Goal: Task Accomplishment & Management: Manage account settings

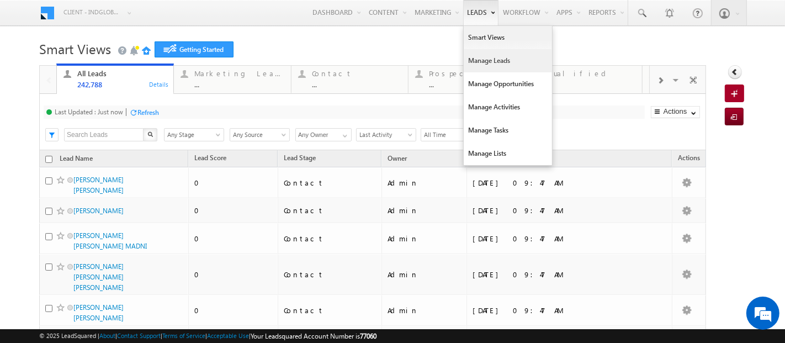
click at [471, 68] on link "Manage Leads" at bounding box center [507, 60] width 88 height 23
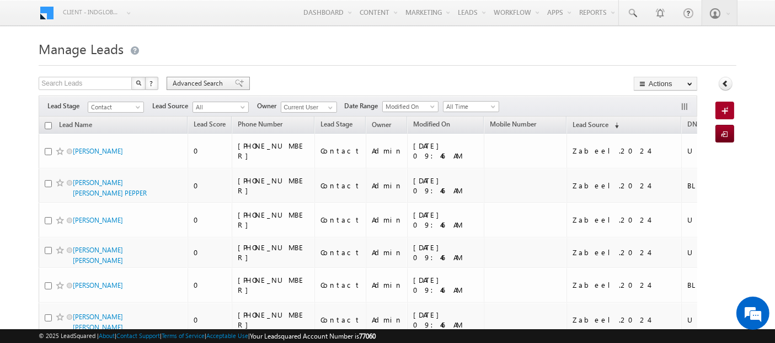
click at [203, 77] on div "Advanced Search" at bounding box center [208, 83] width 83 height 13
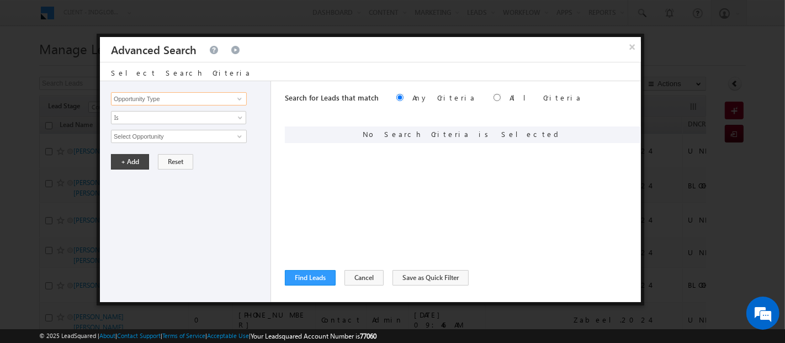
click at [158, 98] on input "Opportunity Type" at bounding box center [179, 98] width 136 height 13
click at [158, 119] on link "Focus Project" at bounding box center [179, 121] width 136 height 13
type input "Focus Project"
click at [158, 132] on input "text" at bounding box center [179, 136] width 136 height 13
type input "Masaar"
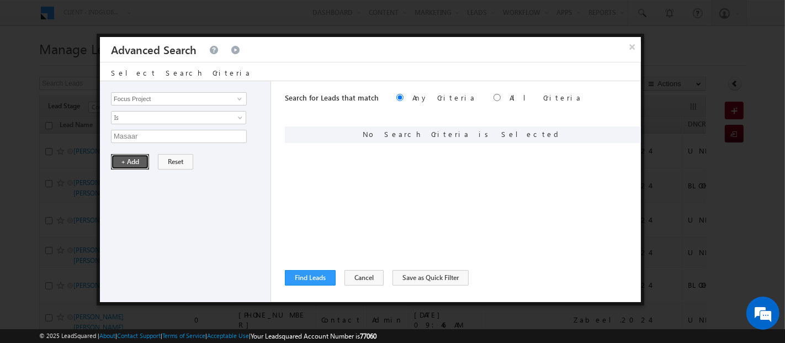
click at [122, 163] on button "+ Add" at bounding box center [130, 161] width 38 height 15
click at [320, 272] on button "Find Leads" at bounding box center [310, 277] width 51 height 15
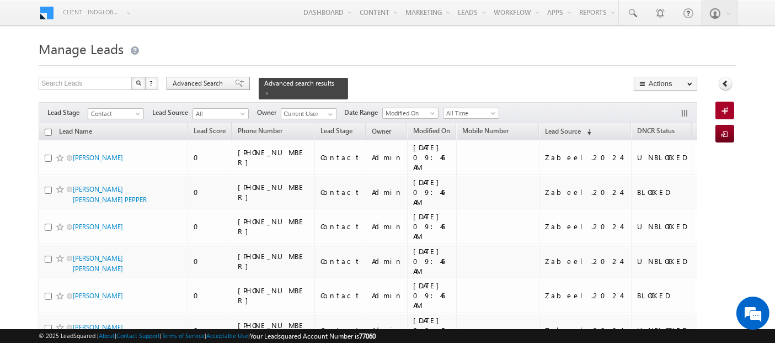
click at [194, 83] on span "Advanced Search" at bounding box center [200, 83] width 54 height 10
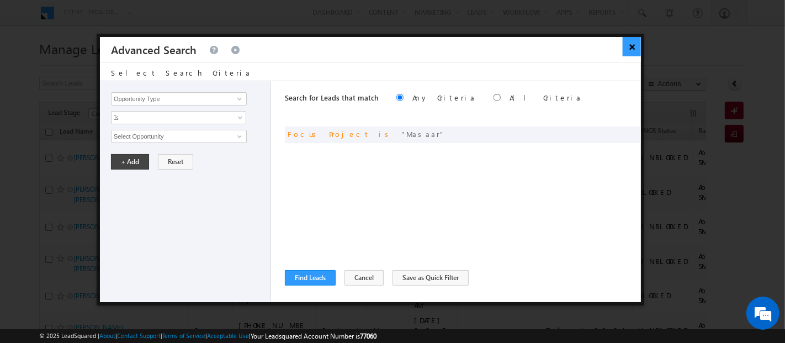
click at [629, 46] on button "×" at bounding box center [631, 46] width 18 height 19
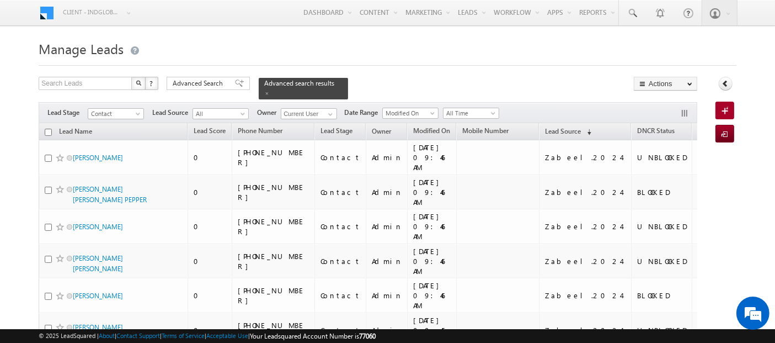
click at [45, 129] on input "checkbox" at bounding box center [48, 132] width 7 height 7
checkbox input "true"
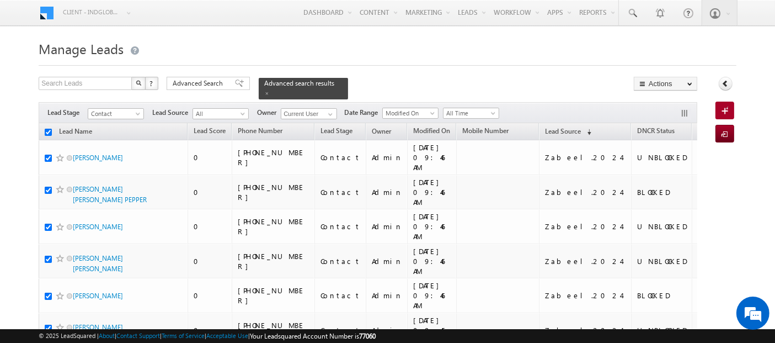
checkbox input "true"
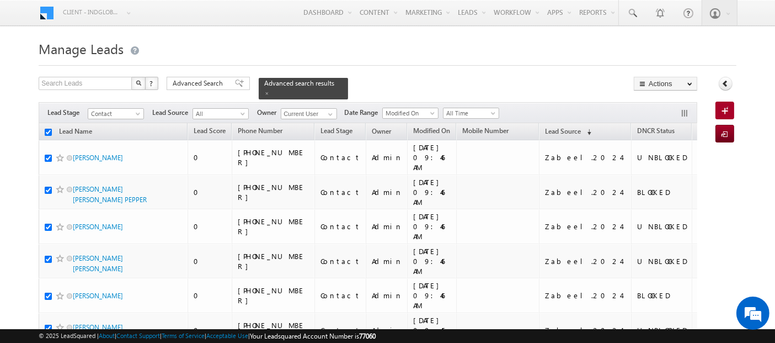
checkbox input "true"
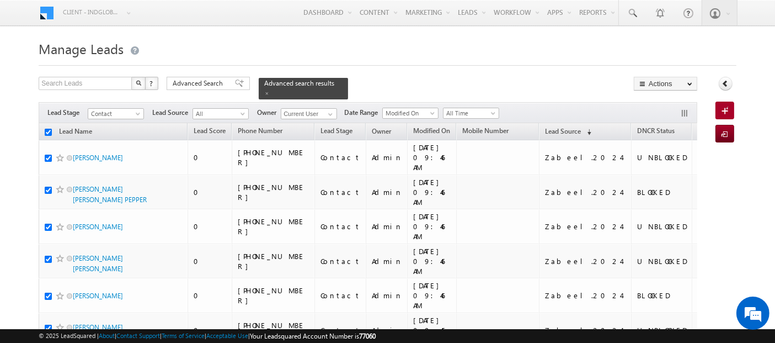
checkbox input "true"
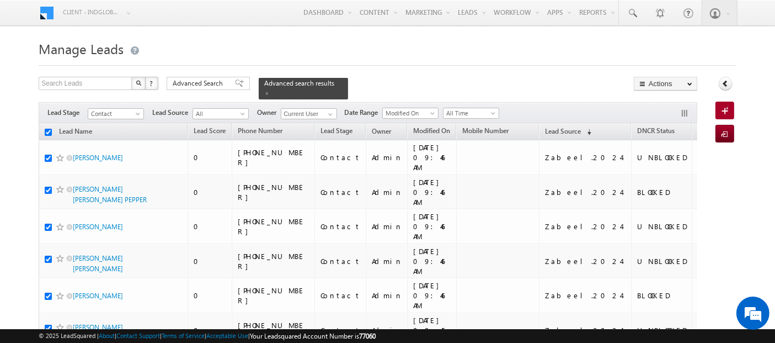
checkbox input "true"
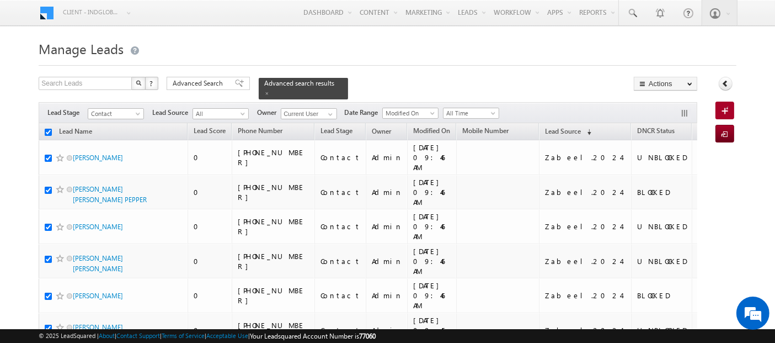
checkbox input "true"
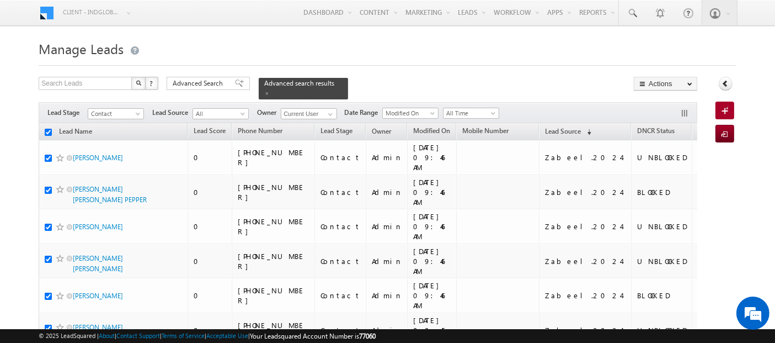
checkbox input "true"
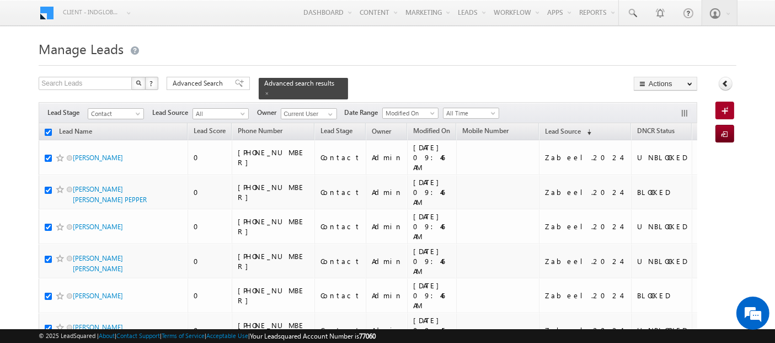
checkbox input "true"
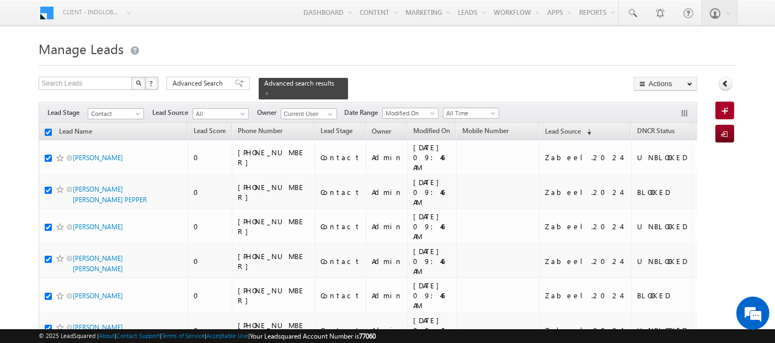
checkbox input "true"
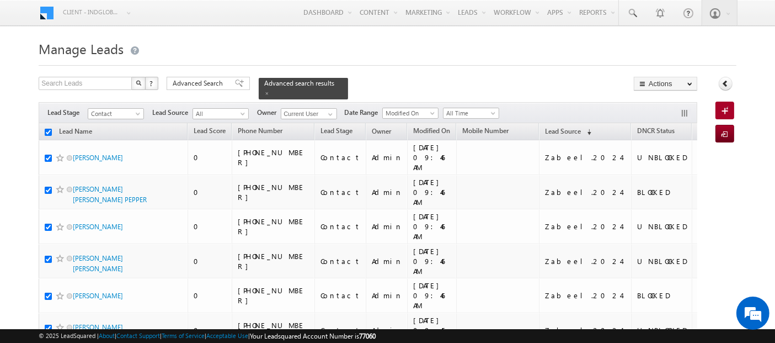
checkbox input "true"
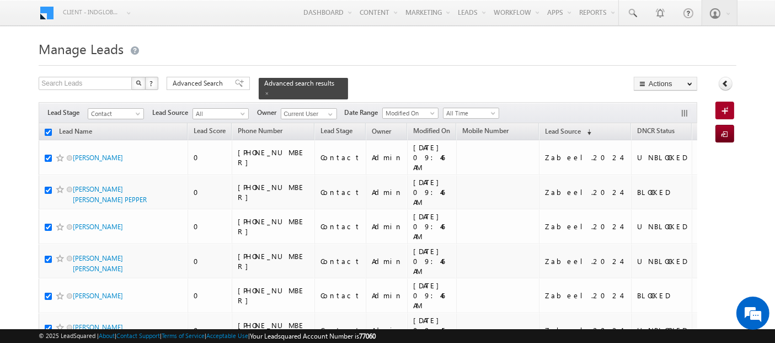
checkbox input "true"
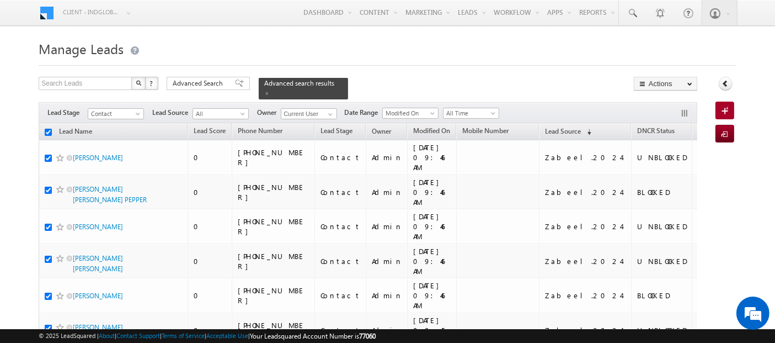
checkbox input "true"
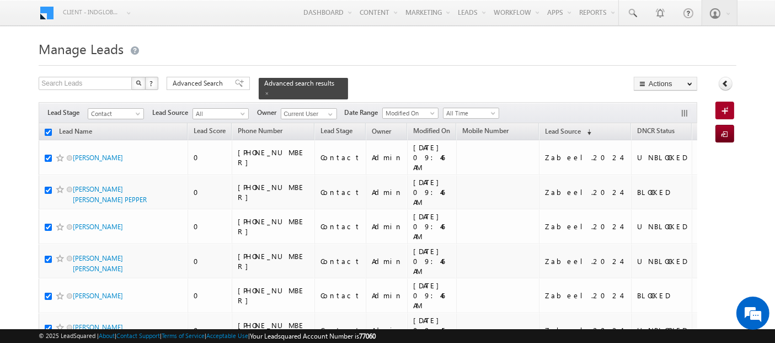
checkbox input "true"
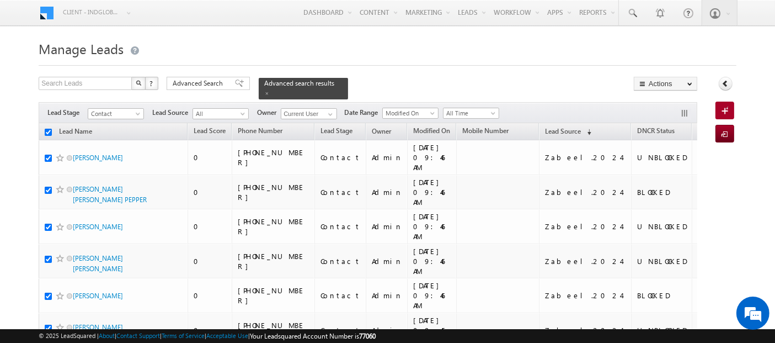
checkbox input "true"
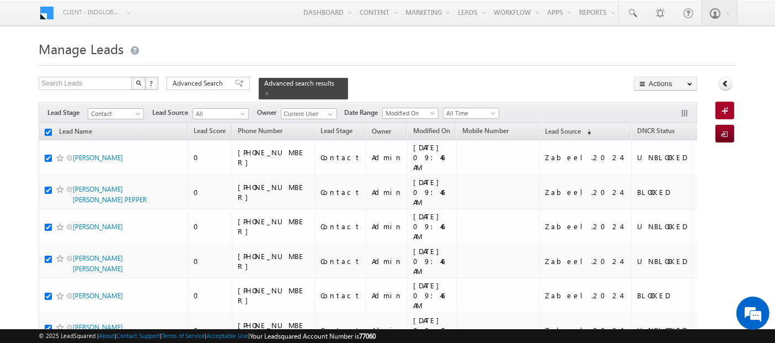
checkbox input "true"
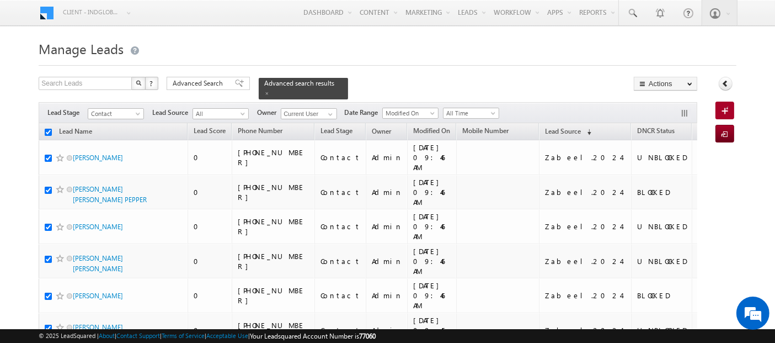
checkbox input "true"
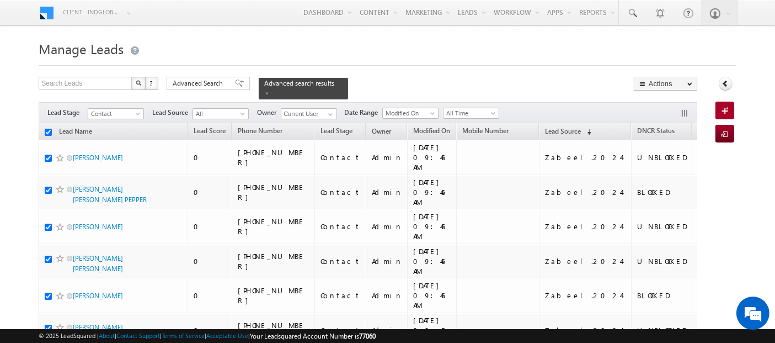
checkbox input "true"
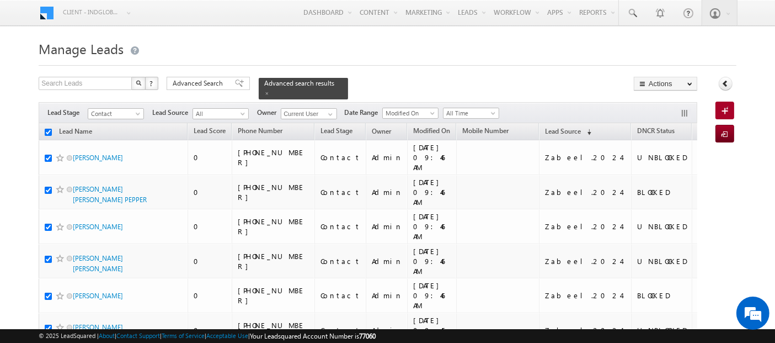
checkbox input "true"
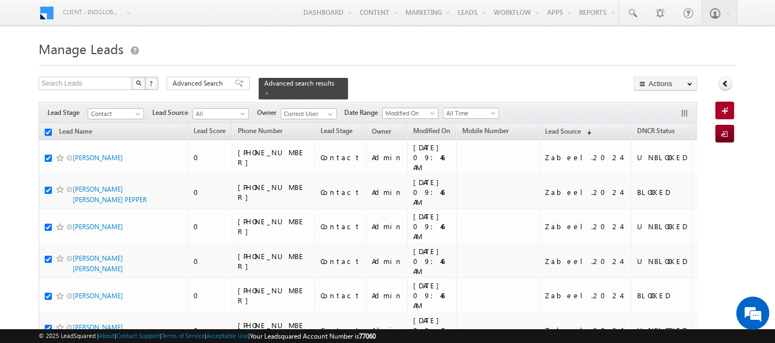
checkbox input "true"
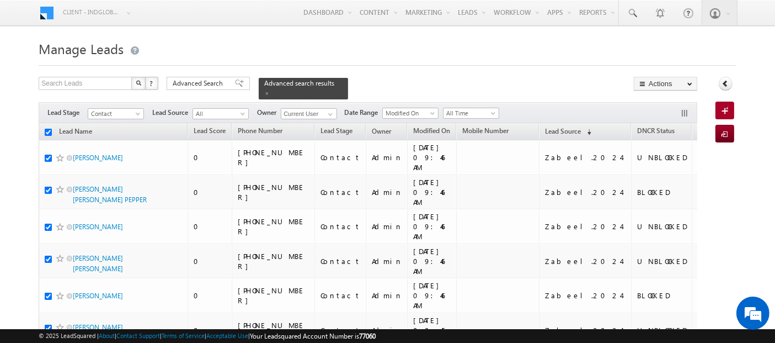
checkbox input "true"
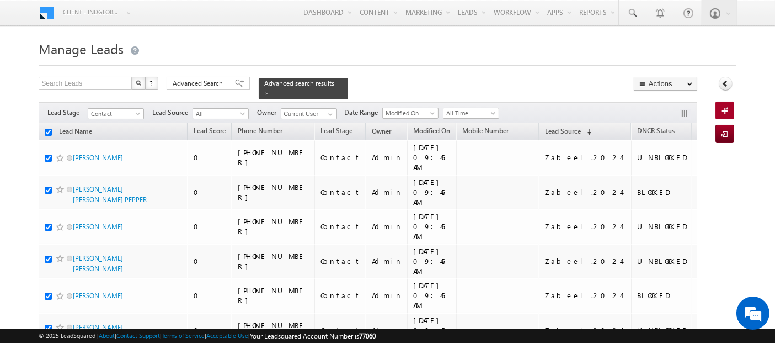
checkbox input "true"
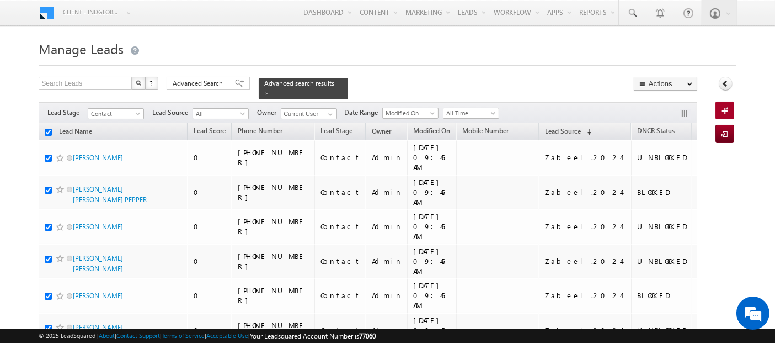
checkbox input "true"
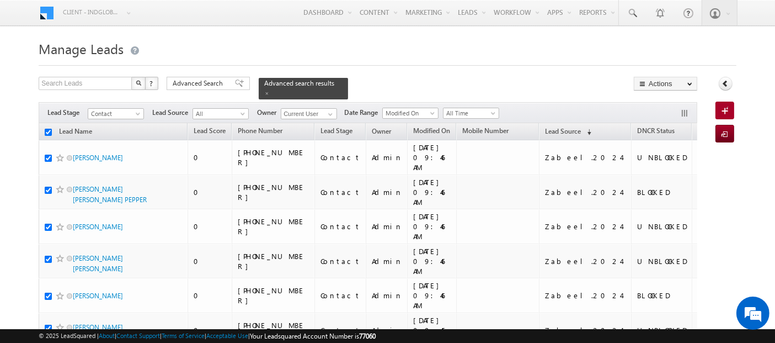
checkbox input "true"
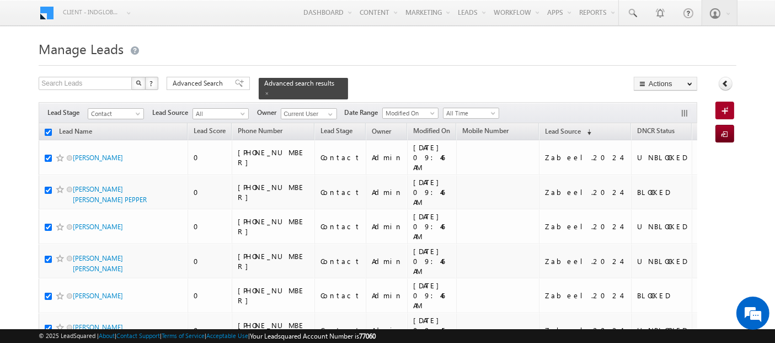
checkbox input "true"
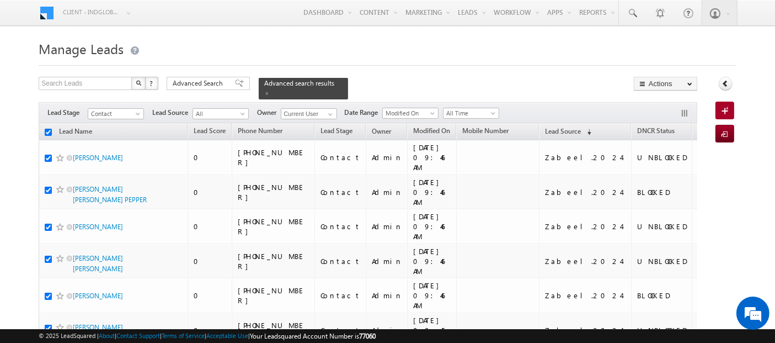
checkbox input "true"
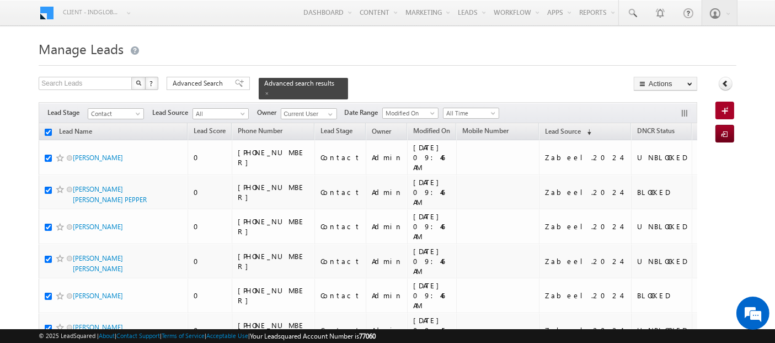
checkbox input "true"
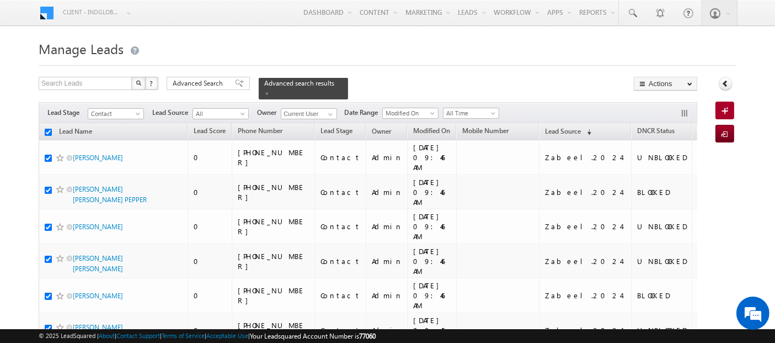
checkbox input "true"
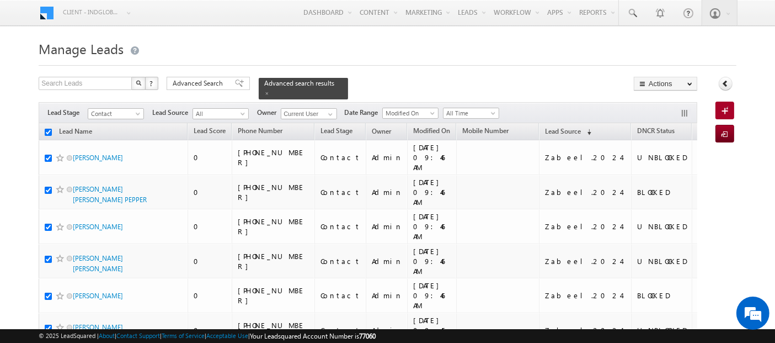
checkbox input "true"
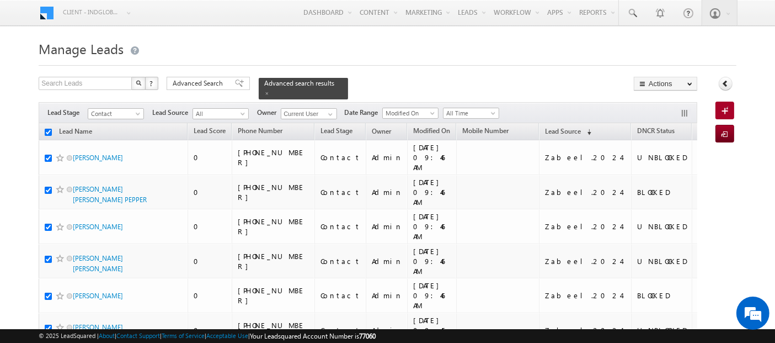
checkbox input "true"
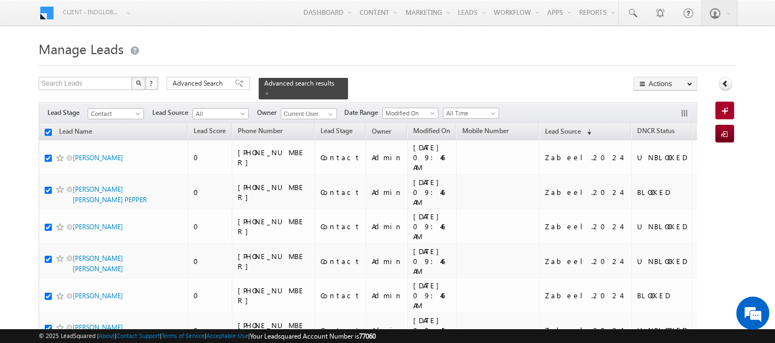
checkbox input "true"
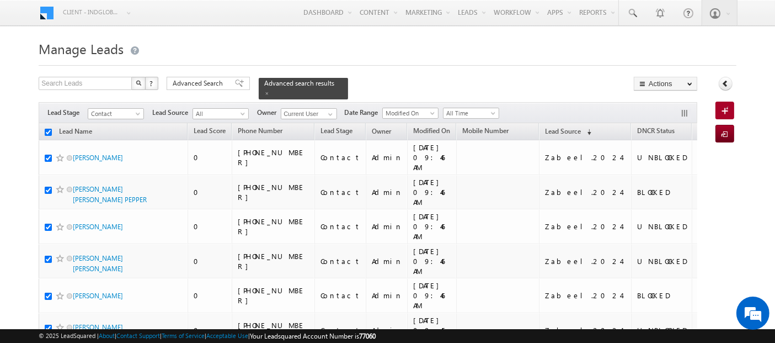
checkbox input "true"
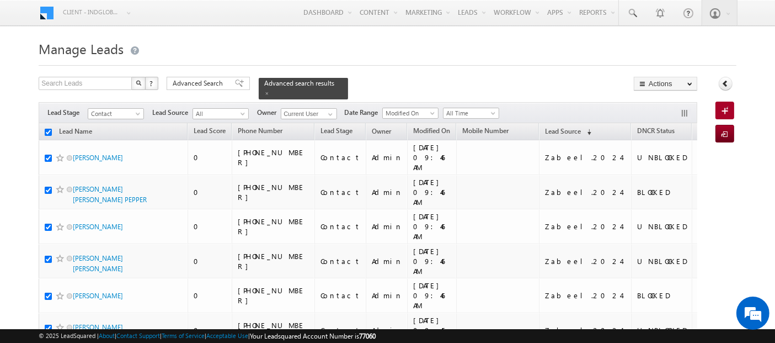
checkbox input "true"
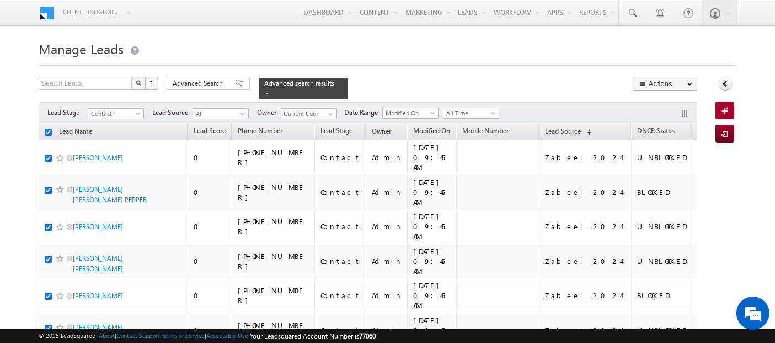
checkbox input "true"
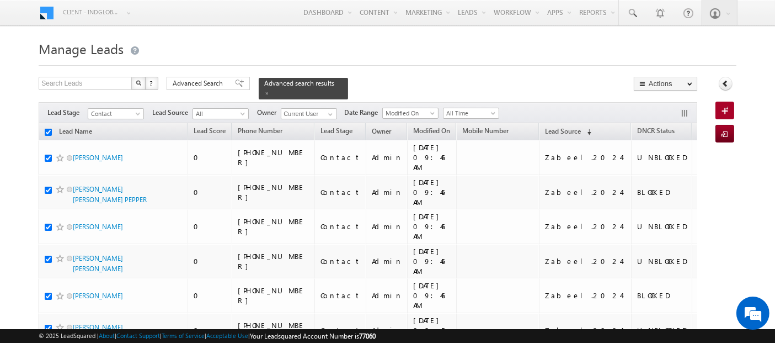
checkbox input "true"
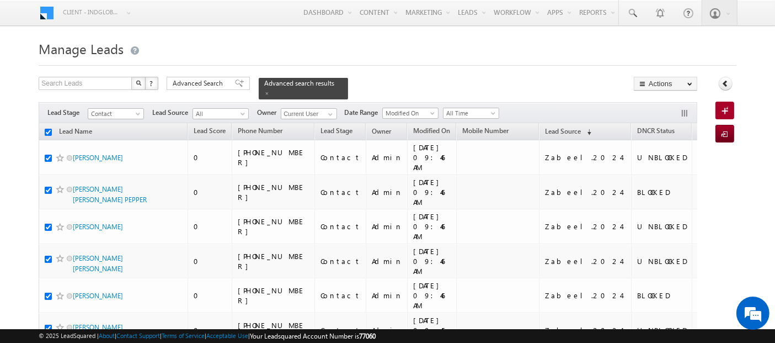
checkbox input "true"
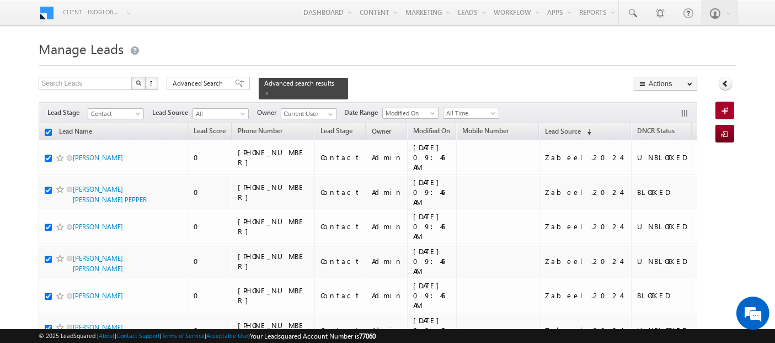
checkbox input "true"
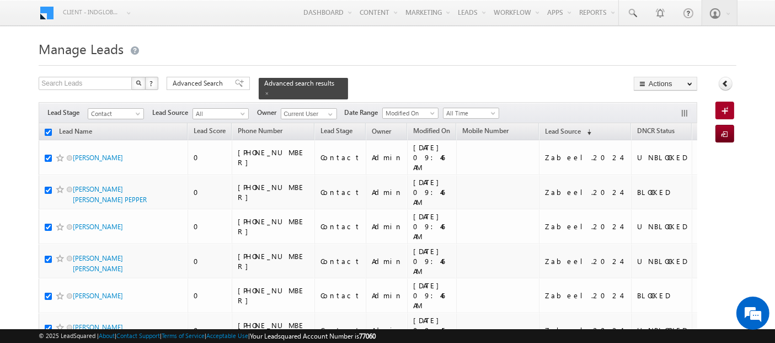
checkbox input "true"
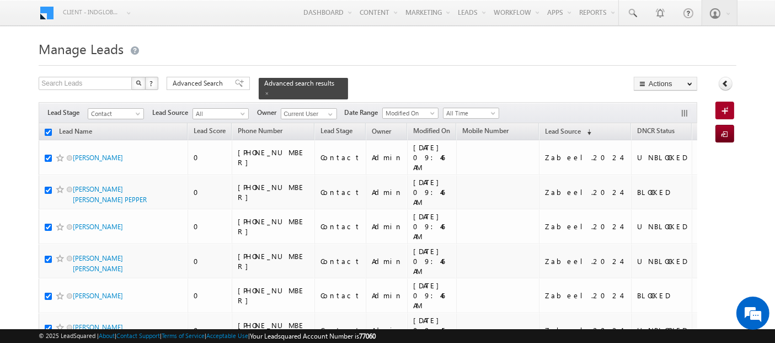
checkbox input "true"
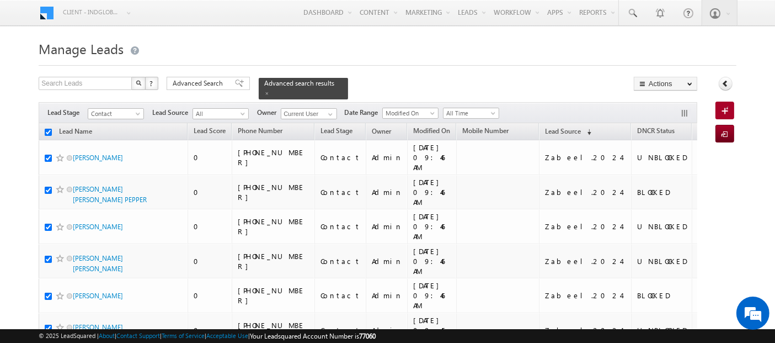
checkbox input "true"
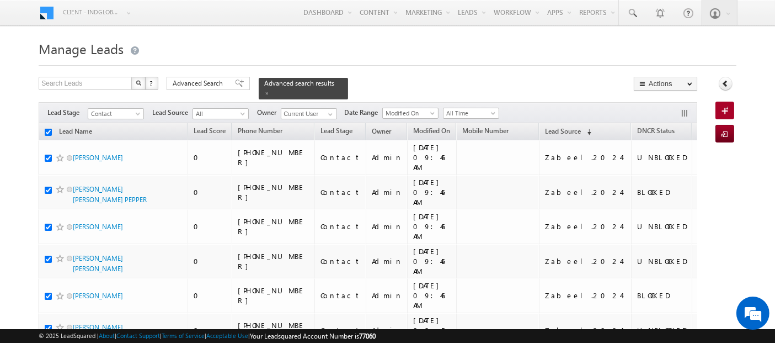
checkbox input "true"
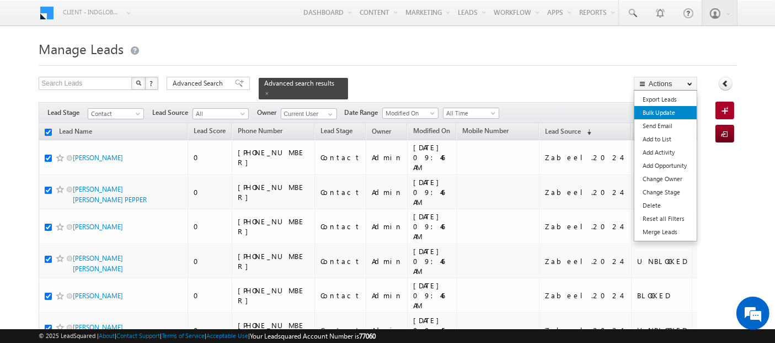
click at [683, 114] on link "Bulk Update" at bounding box center [666, 112] width 62 height 13
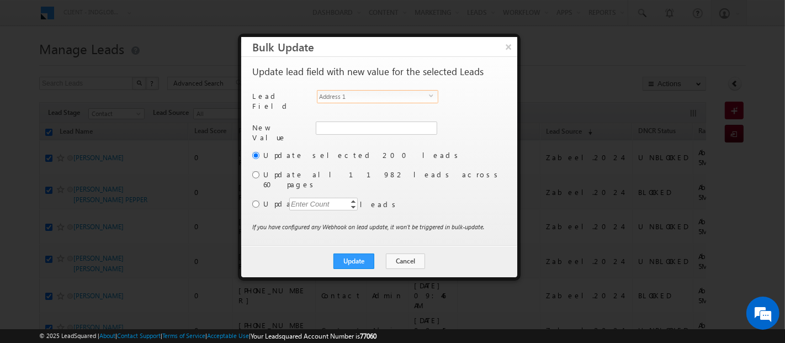
click at [339, 94] on span "Address 1" at bounding box center [372, 96] width 111 height 12
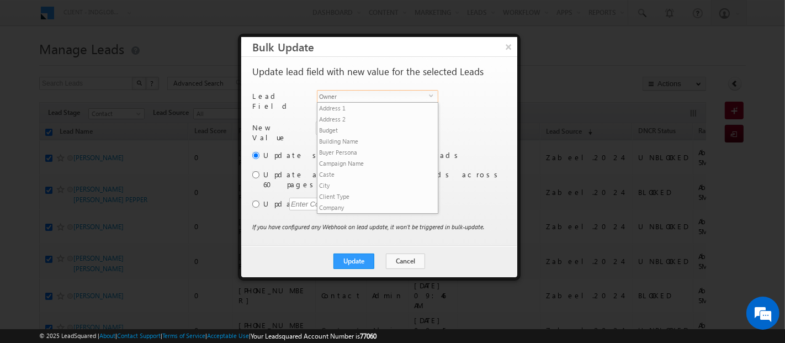
scroll to position [419, 0]
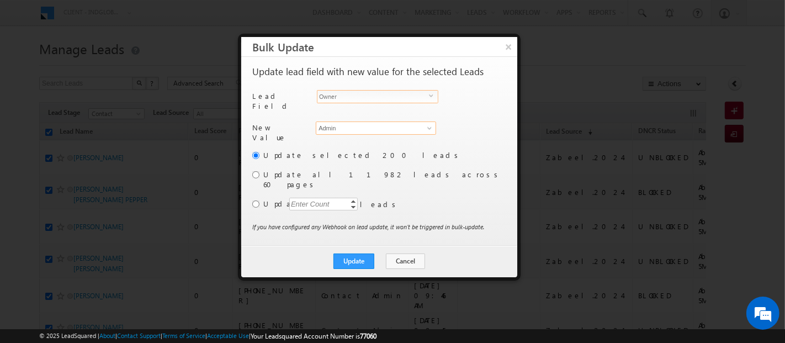
click at [353, 127] on input "Admin" at bounding box center [376, 127] width 120 height 13
click at [476, 150] on label "Update selected 200 leads" at bounding box center [383, 155] width 241 height 10
click at [338, 122] on input at bounding box center [376, 127] width 120 height 13
click at [354, 145] on span "niraj.upadhyay@indglobal.ae" at bounding box center [369, 149] width 99 height 8
click at [257, 200] on input "radio" at bounding box center [255, 203] width 7 height 7
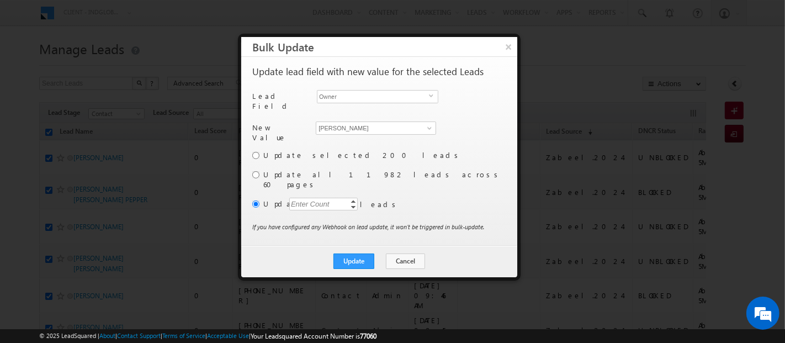
click at [310, 198] on div "Enter Count" at bounding box center [310, 204] width 42 height 13
click at [357, 253] on button "Update" at bounding box center [353, 260] width 41 height 15
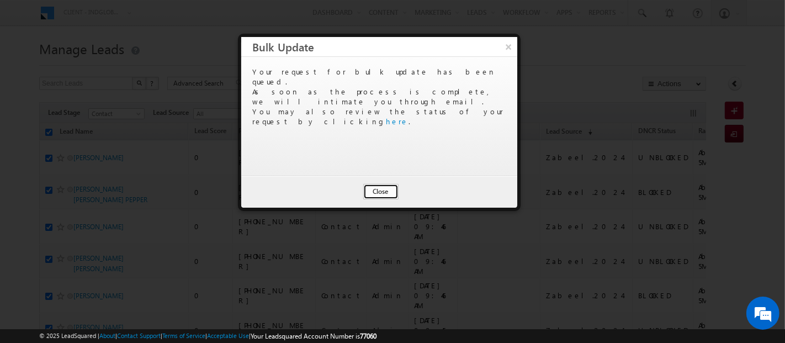
click at [376, 193] on button "Close" at bounding box center [380, 191] width 35 height 15
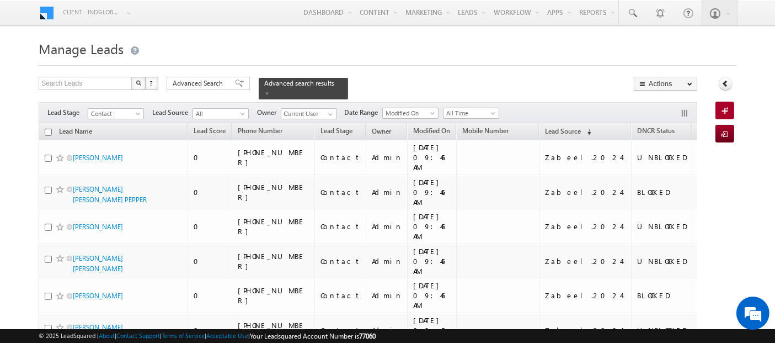
click at [47, 129] on input "checkbox" at bounding box center [48, 132] width 7 height 7
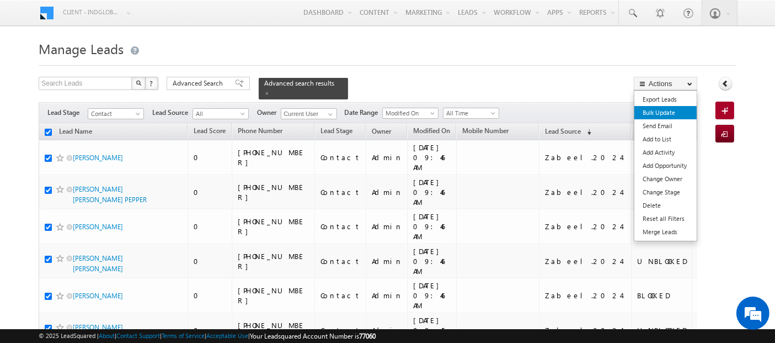
click at [681, 112] on link "Bulk Update" at bounding box center [666, 112] width 62 height 13
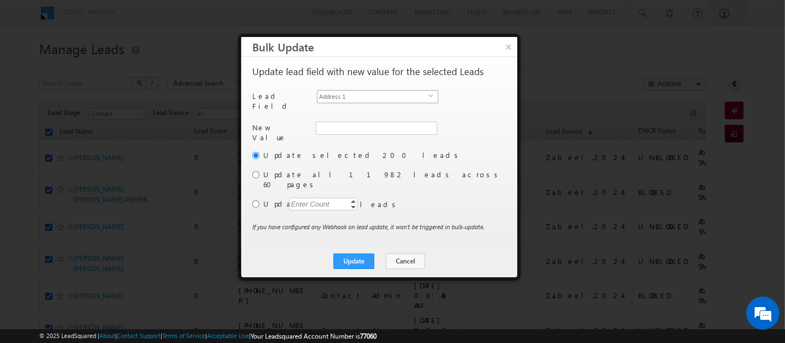
click at [389, 92] on span "Address 1" at bounding box center [372, 96] width 111 height 12
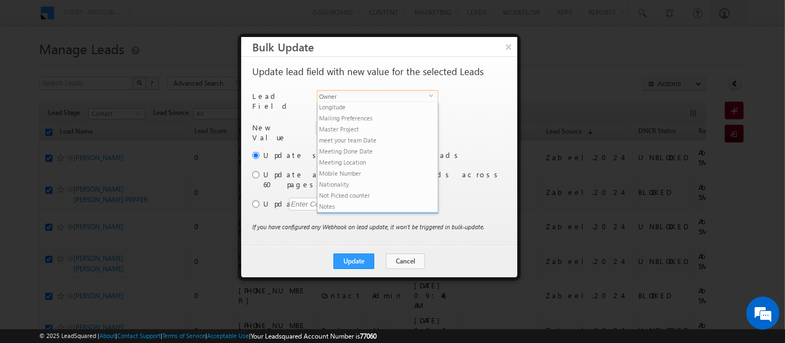
click at [376, 212] on li "Owner" at bounding box center [377, 217] width 120 height 11
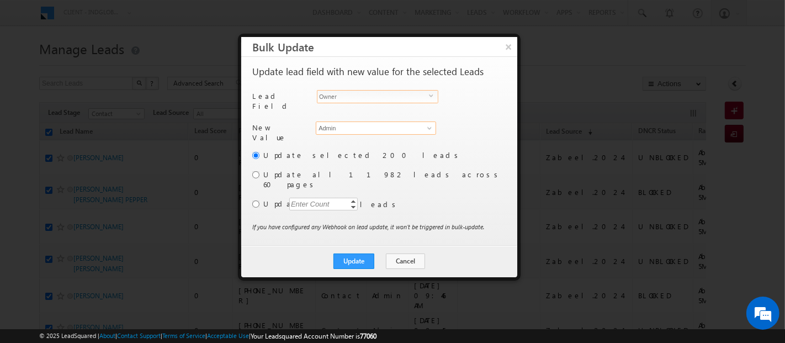
click at [327, 121] on input "Admin" at bounding box center [376, 127] width 120 height 13
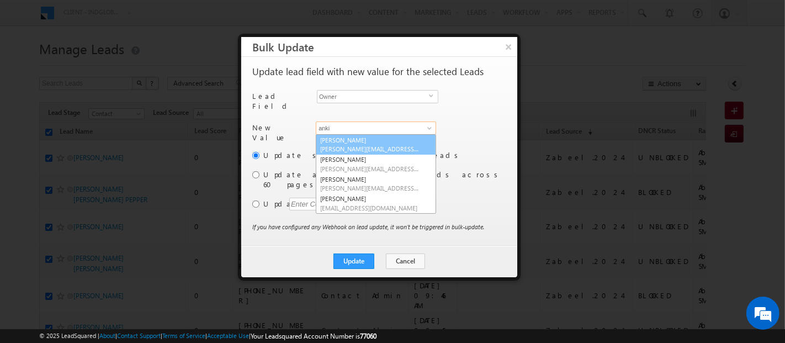
click at [376, 145] on span "ankitkumar.singh@indglobal.ae" at bounding box center [369, 149] width 99 height 8
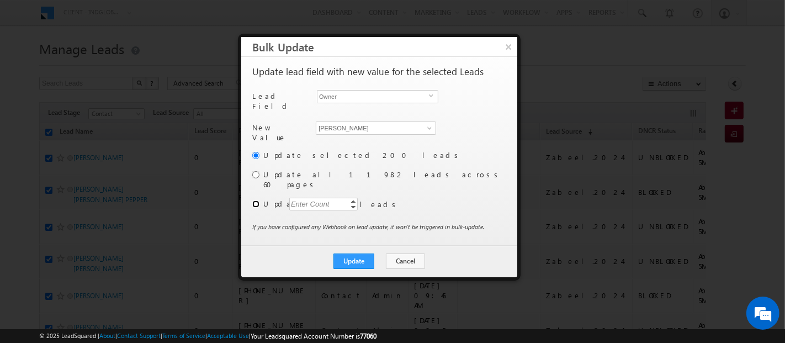
click at [257, 200] on input "radio" at bounding box center [255, 203] width 7 height 7
click at [304, 198] on div "Enter Count" at bounding box center [310, 204] width 42 height 13
click at [409, 253] on button "Cancel" at bounding box center [405, 260] width 39 height 15
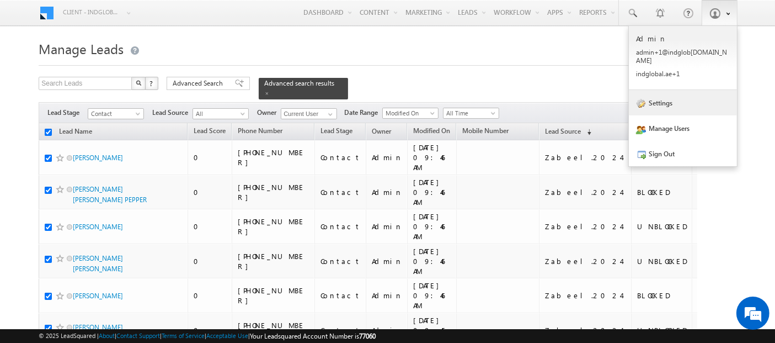
click at [665, 95] on link "Settings" at bounding box center [683, 102] width 108 height 25
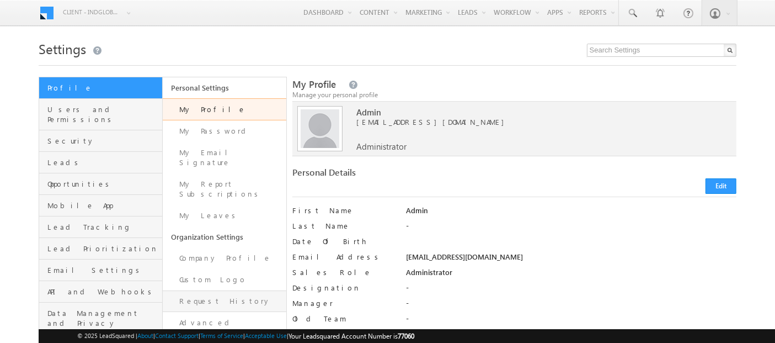
click at [199, 290] on link "Request History" at bounding box center [225, 301] width 124 height 22
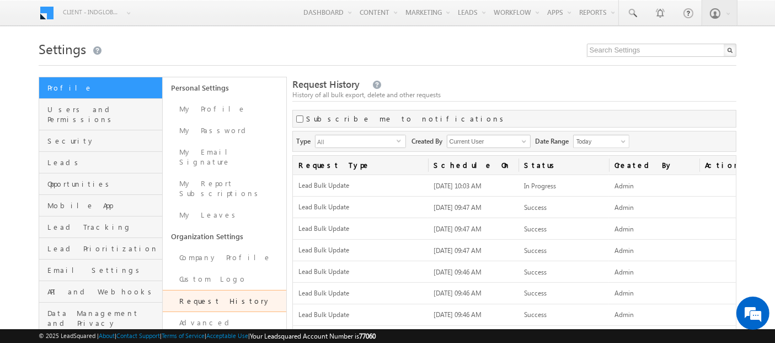
click at [225, 290] on link "Request History" at bounding box center [225, 301] width 124 height 22
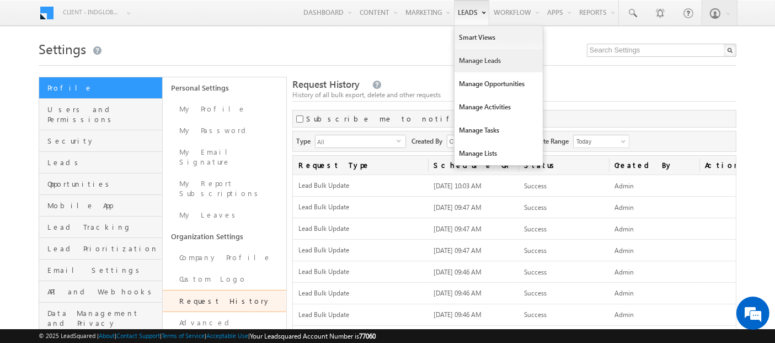
click at [466, 67] on link "Manage Leads" at bounding box center [499, 60] width 88 height 23
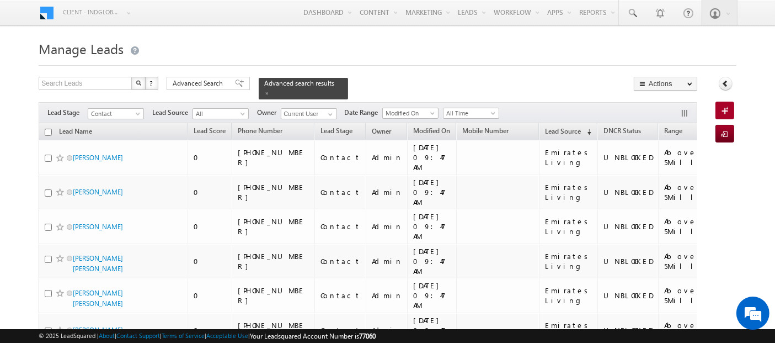
click at [49, 129] on input "checkbox" at bounding box center [48, 132] width 7 height 7
checkbox input "true"
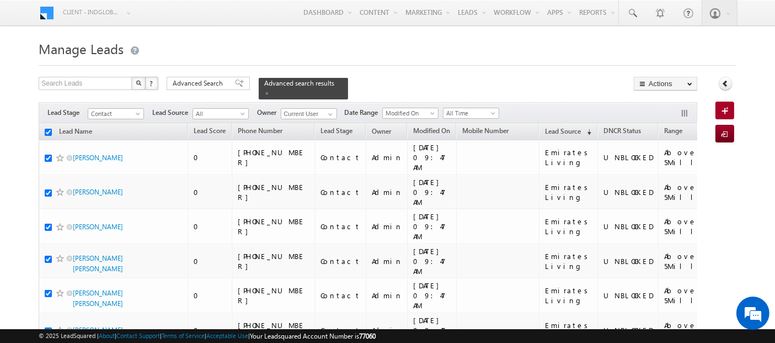
checkbox input "true"
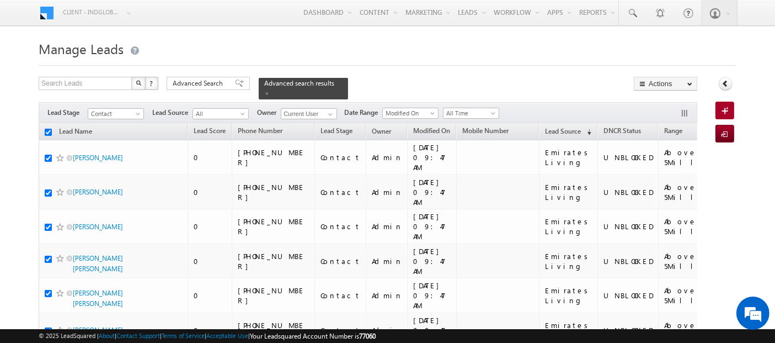
checkbox input "true"
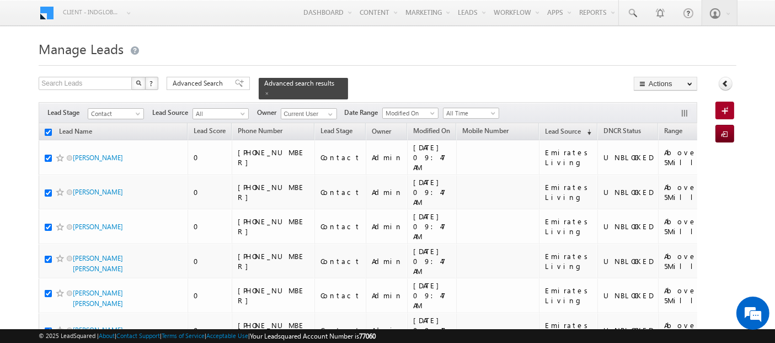
checkbox input "true"
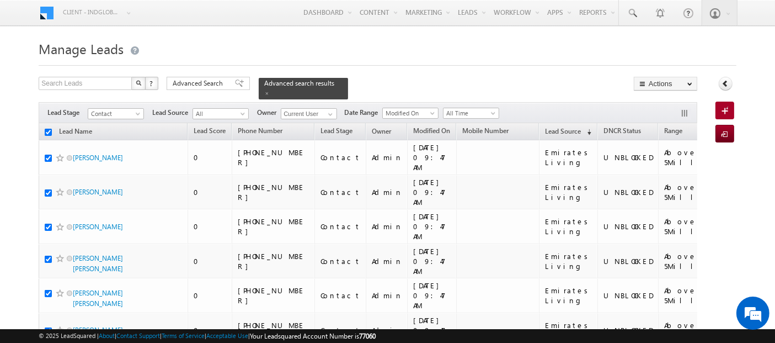
checkbox input "true"
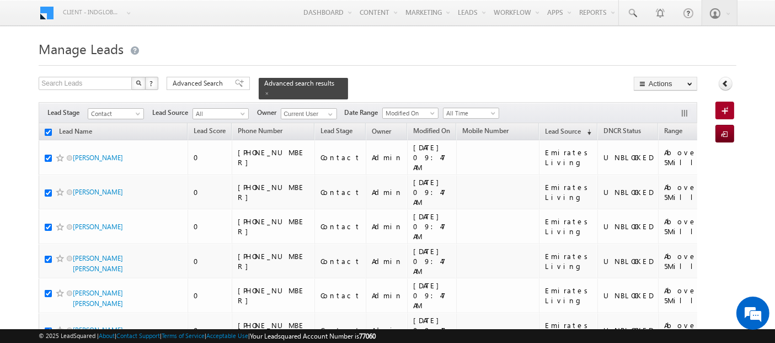
checkbox input "true"
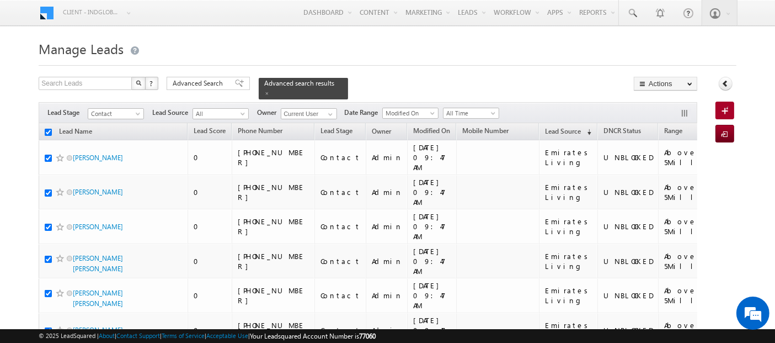
checkbox input "true"
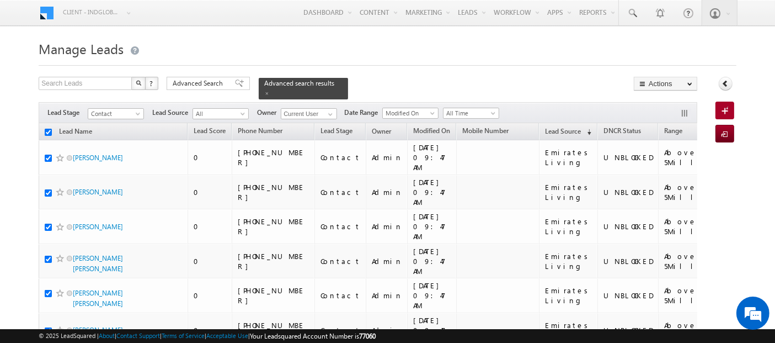
checkbox input "true"
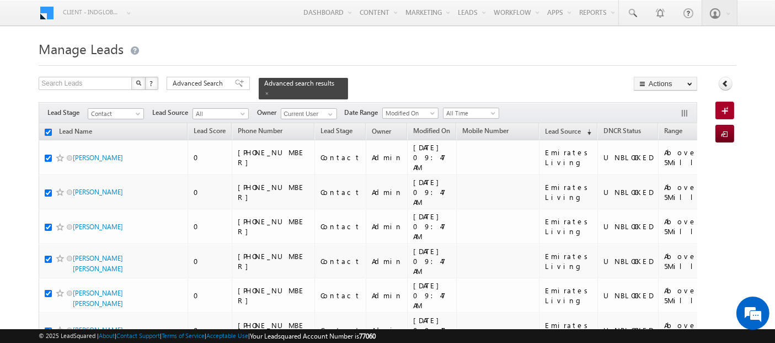
checkbox input "true"
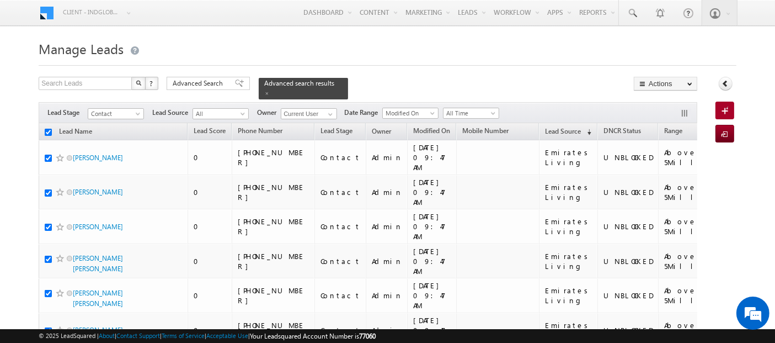
checkbox input "true"
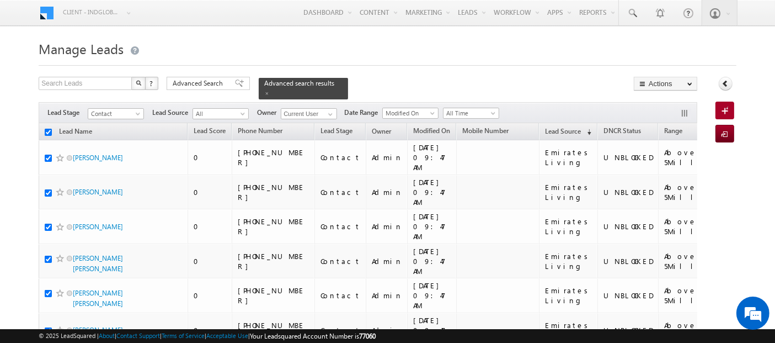
checkbox input "true"
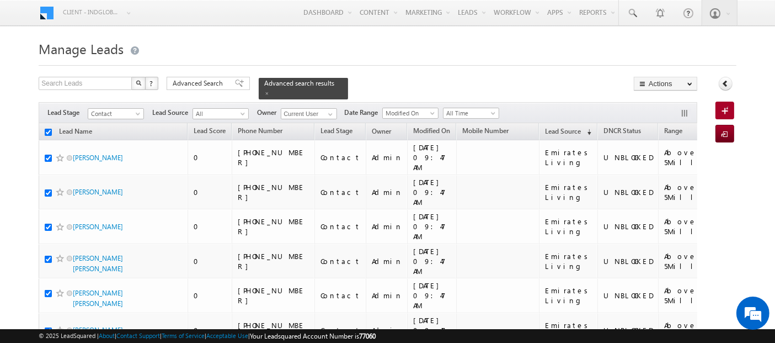
checkbox input "true"
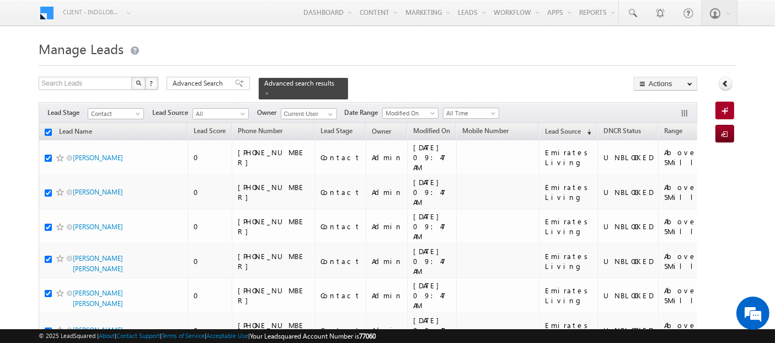
checkbox input "true"
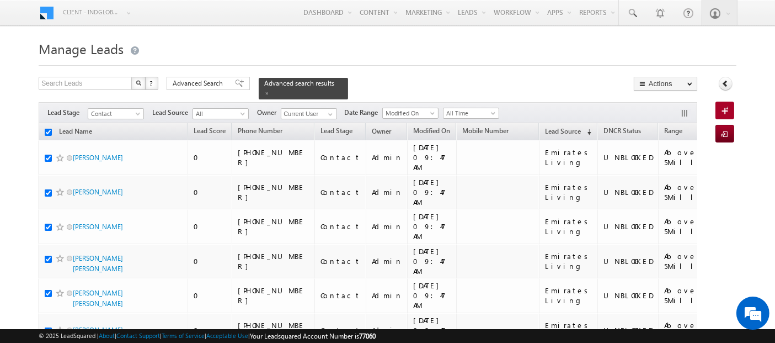
checkbox input "true"
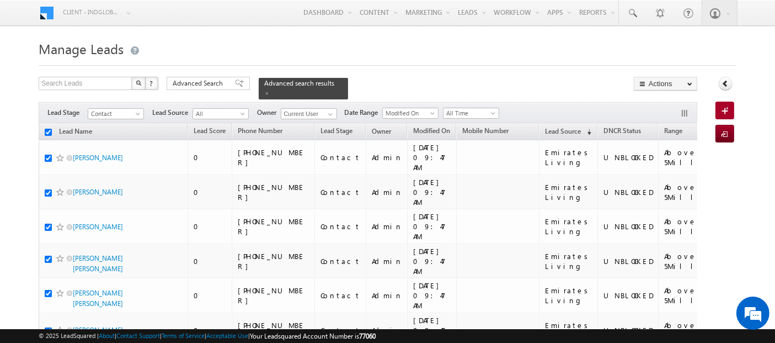
checkbox input "true"
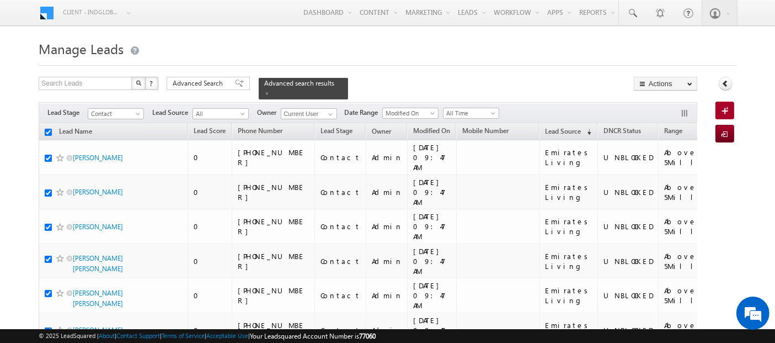
checkbox input "true"
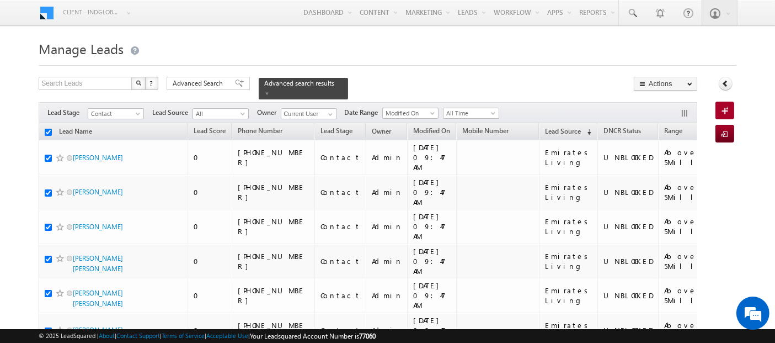
checkbox input "true"
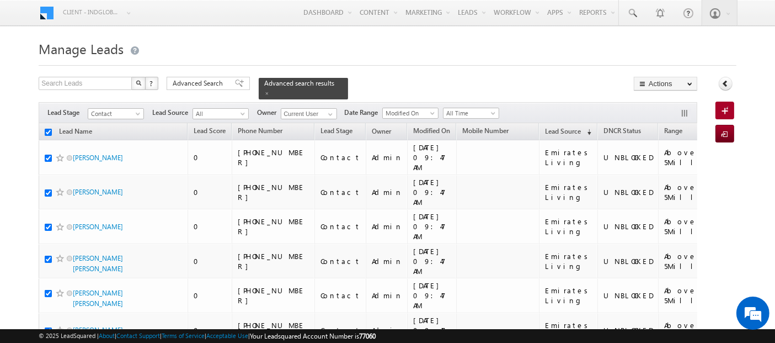
checkbox input "true"
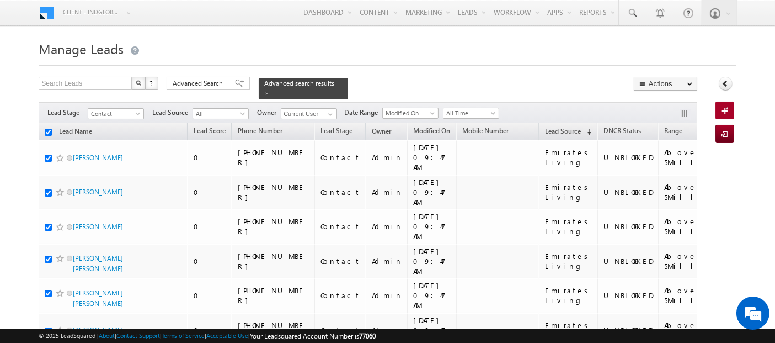
checkbox input "true"
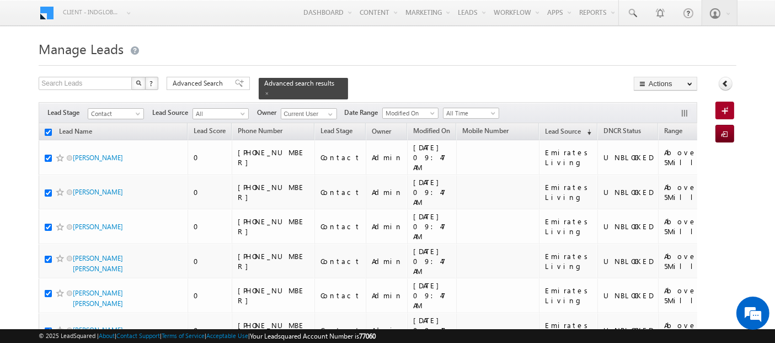
checkbox input "true"
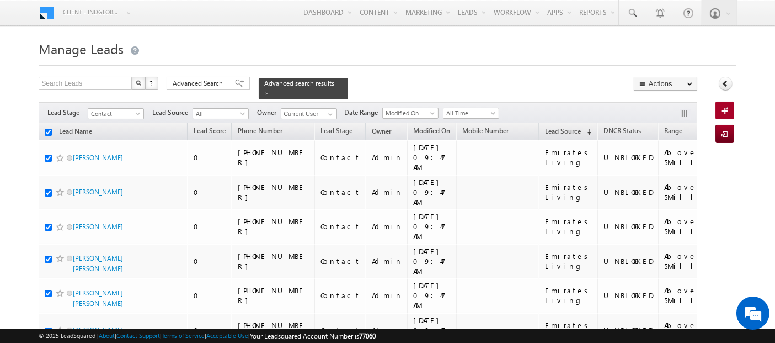
checkbox input "true"
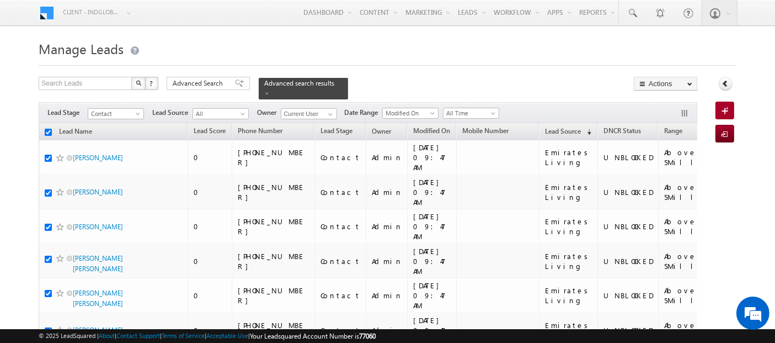
checkbox input "true"
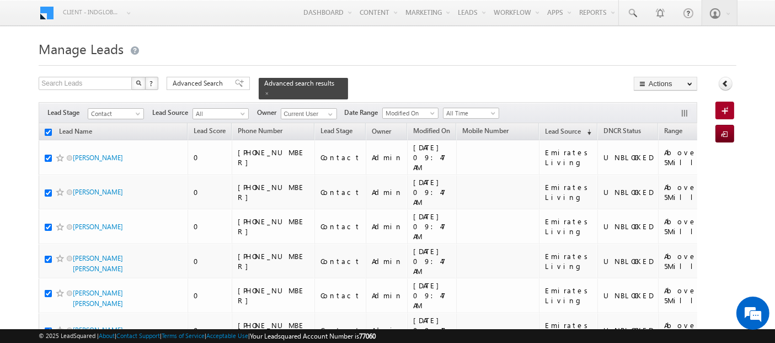
checkbox input "true"
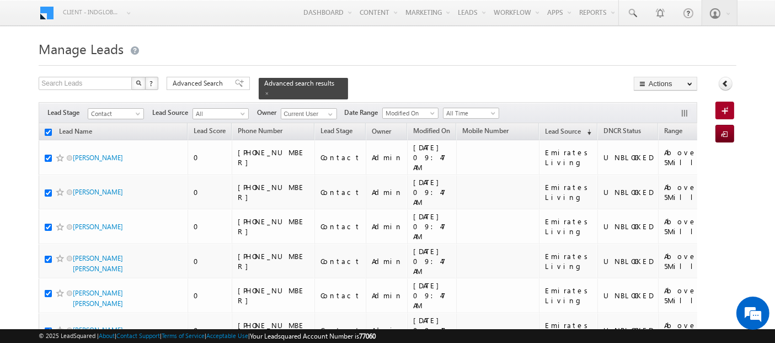
checkbox input "true"
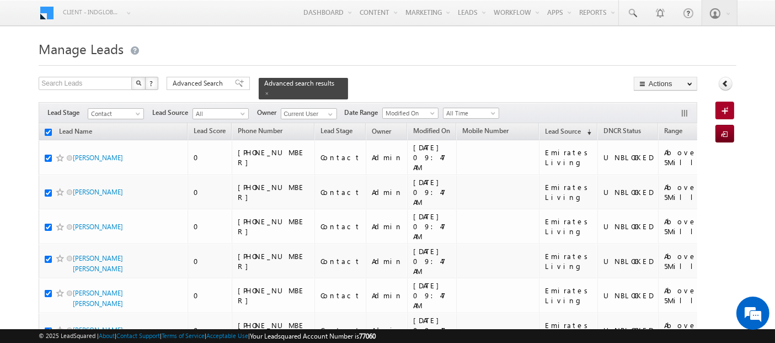
checkbox input "true"
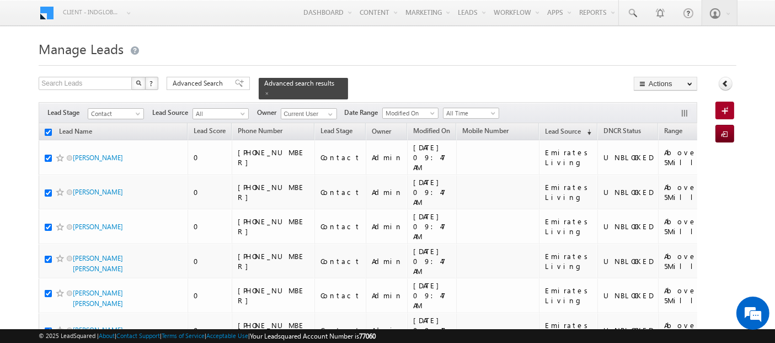
checkbox input "true"
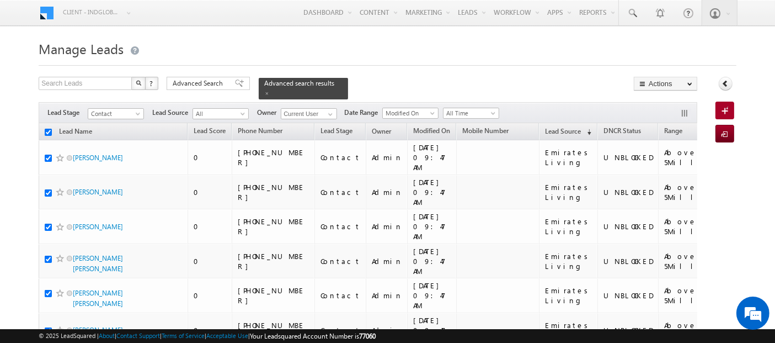
checkbox input "true"
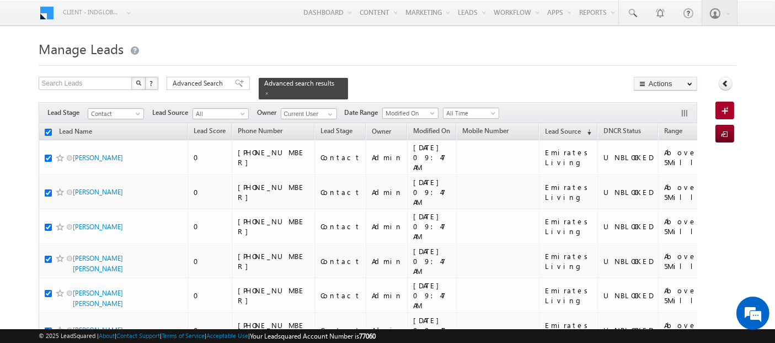
checkbox input "true"
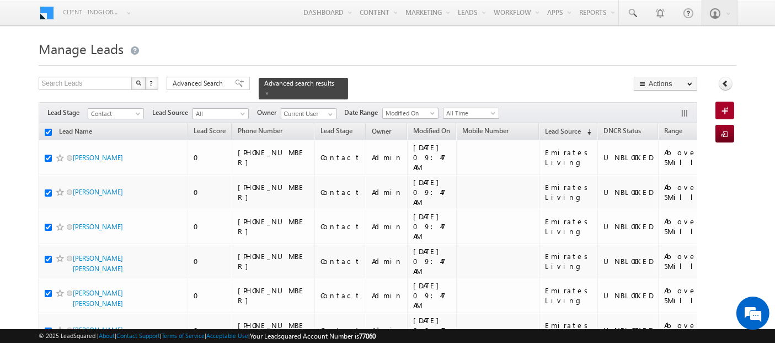
checkbox input "true"
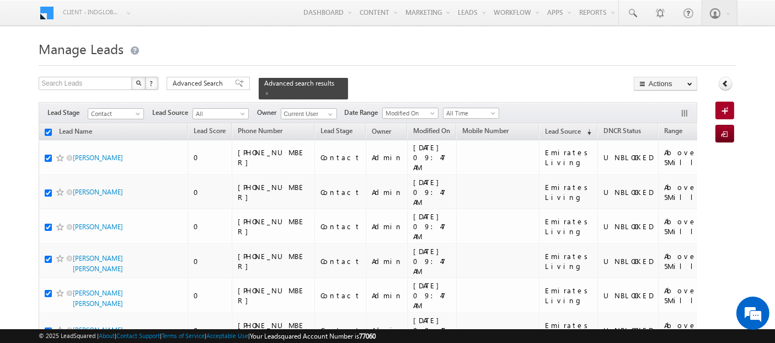
checkbox input "true"
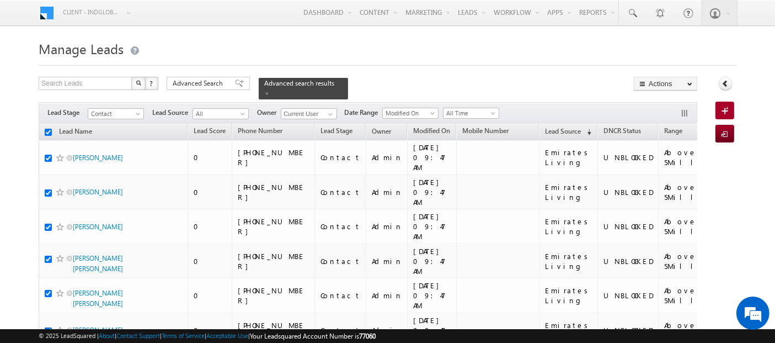
checkbox input "true"
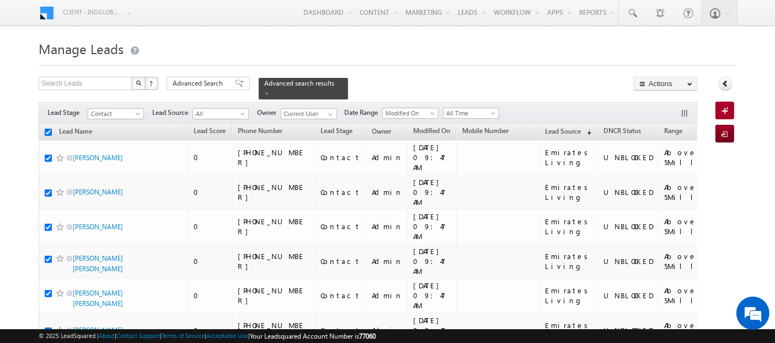
checkbox input "true"
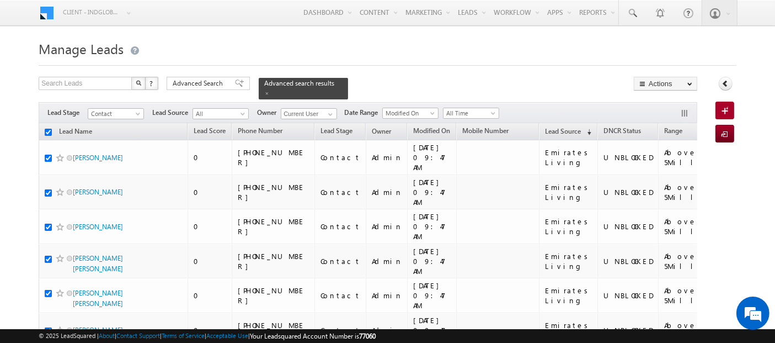
checkbox input "true"
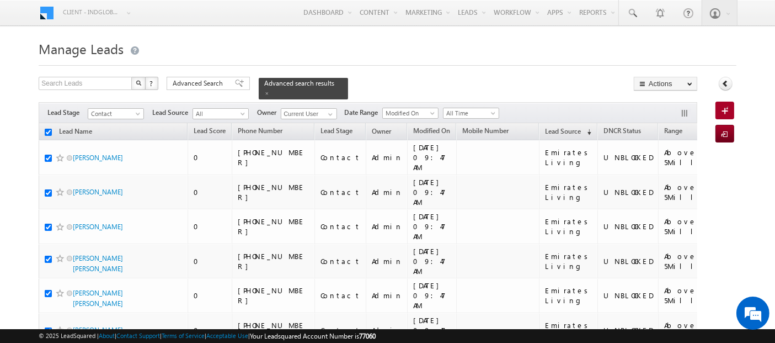
checkbox input "true"
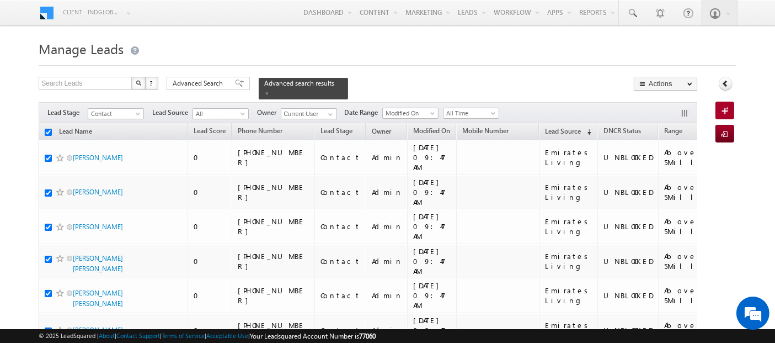
checkbox input "true"
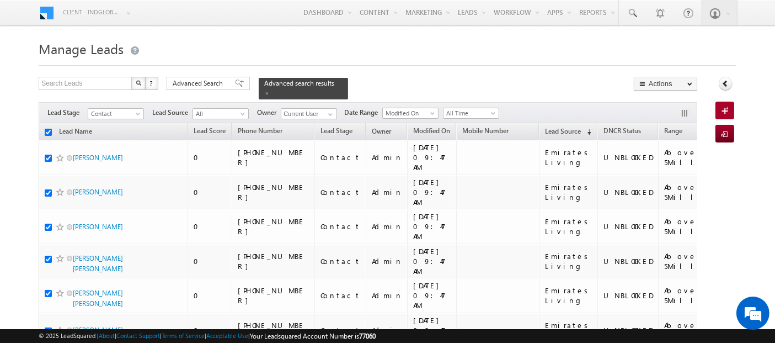
checkbox input "true"
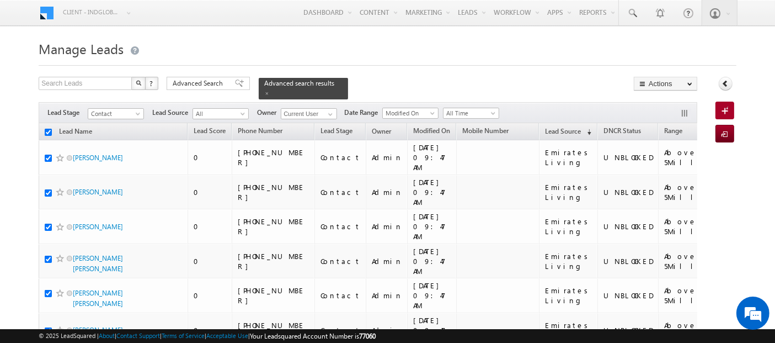
checkbox input "true"
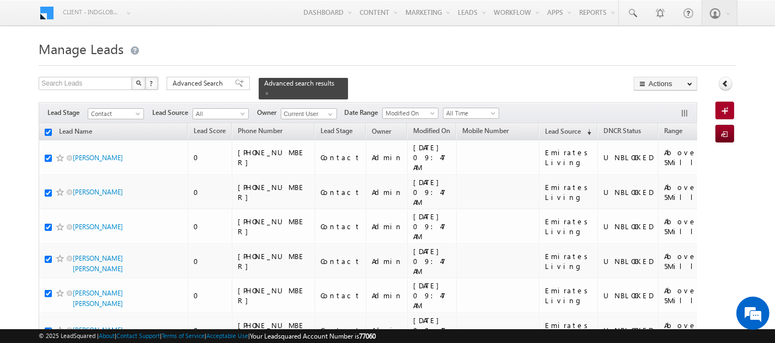
checkbox input "true"
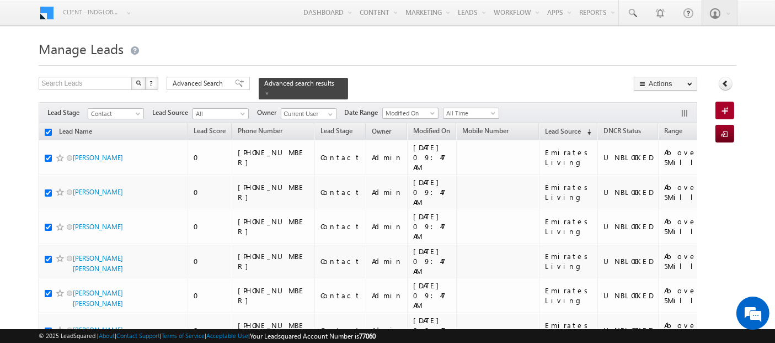
checkbox input "true"
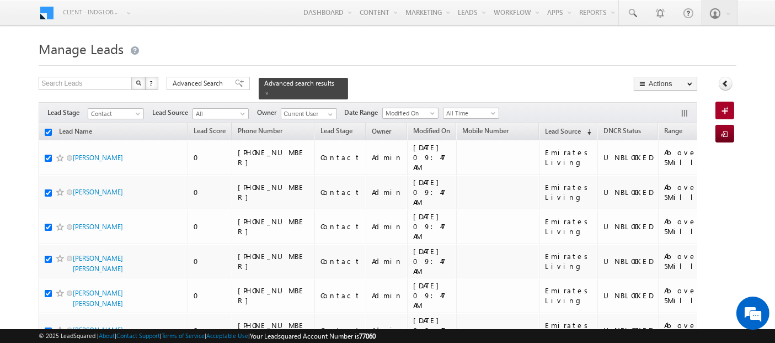
checkbox input "true"
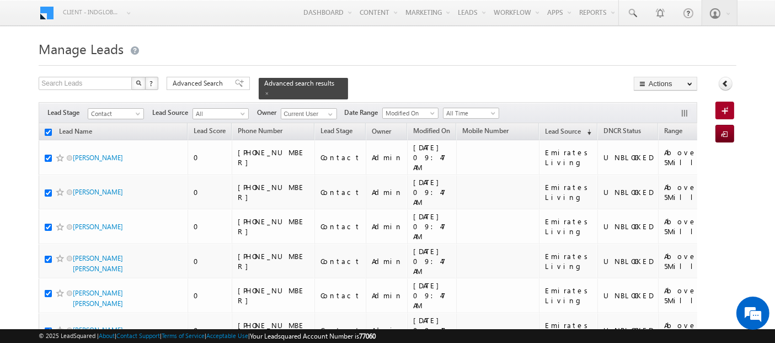
checkbox input "true"
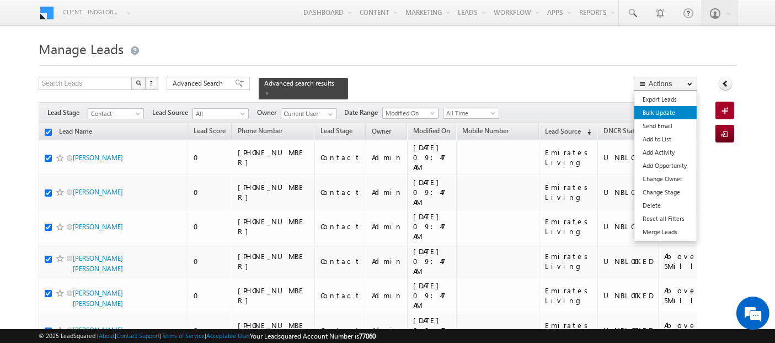
click at [662, 115] on link "Bulk Update" at bounding box center [666, 112] width 62 height 13
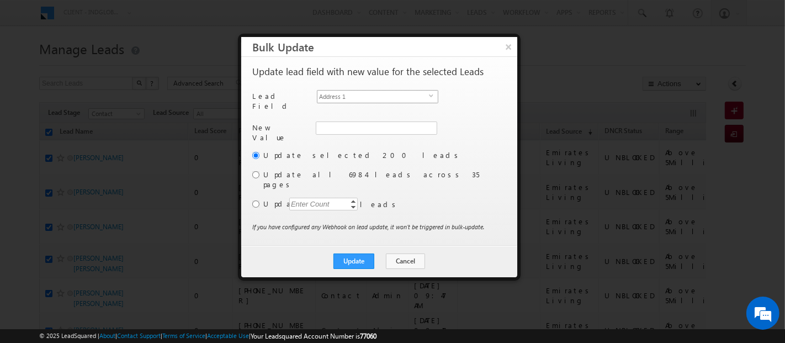
click at [337, 95] on span "Address 1" at bounding box center [372, 96] width 111 height 12
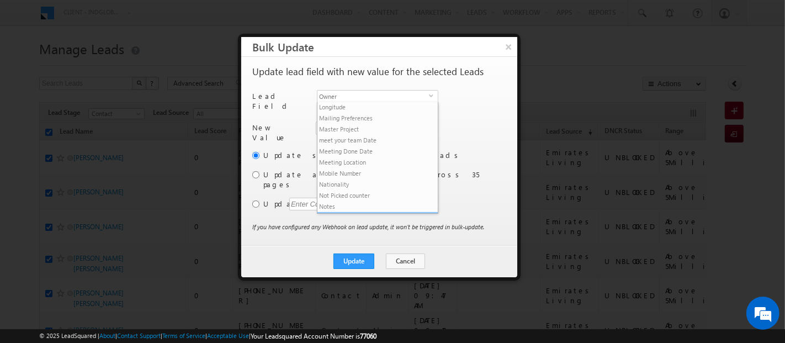
click at [351, 212] on li "Owner" at bounding box center [377, 217] width 120 height 11
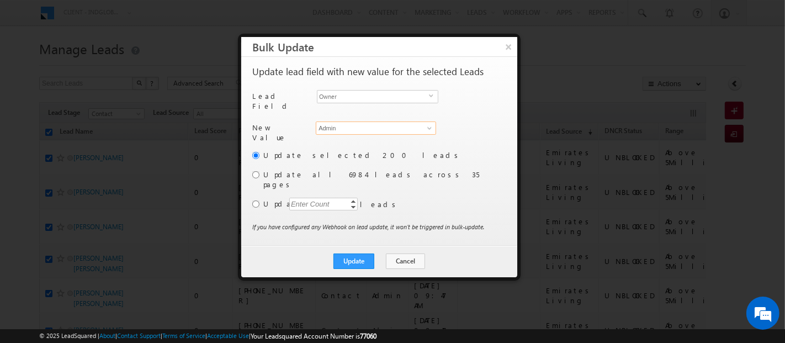
click at [332, 124] on input "Admin" at bounding box center [376, 127] width 120 height 13
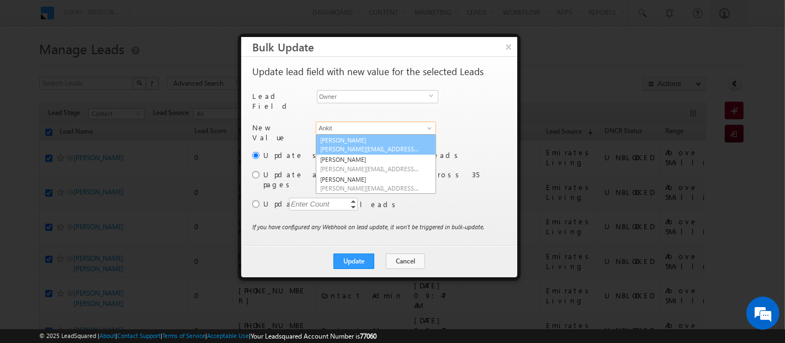
click at [392, 134] on link "Ankit Singh ankitkumar.singh@indglobal.ae" at bounding box center [376, 144] width 120 height 21
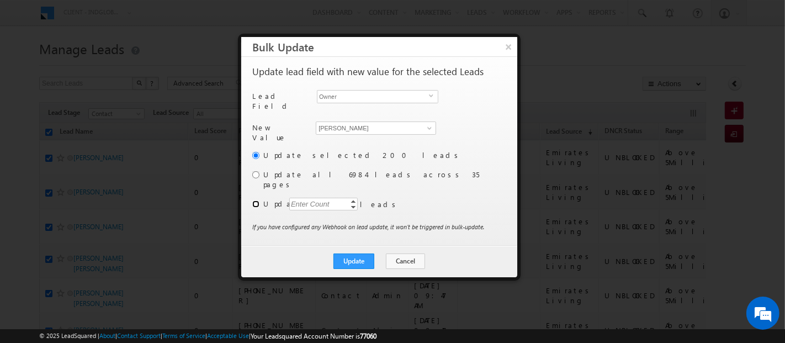
click at [254, 200] on input "radio" at bounding box center [255, 203] width 7 height 7
click at [310, 198] on div "Enter Count" at bounding box center [310, 204] width 42 height 13
click at [366, 253] on button "Update" at bounding box center [353, 260] width 41 height 15
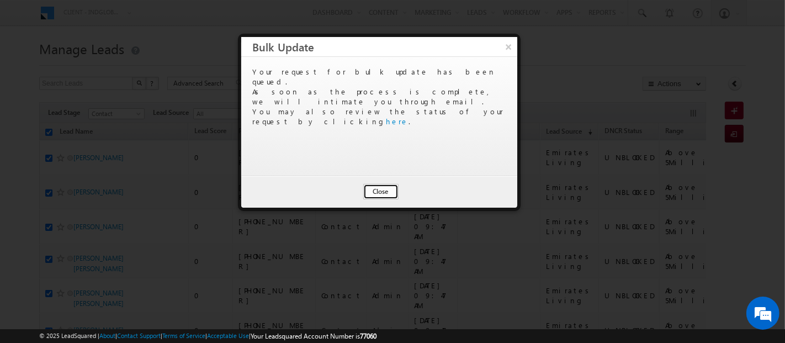
click at [381, 188] on button "Close" at bounding box center [380, 191] width 35 height 15
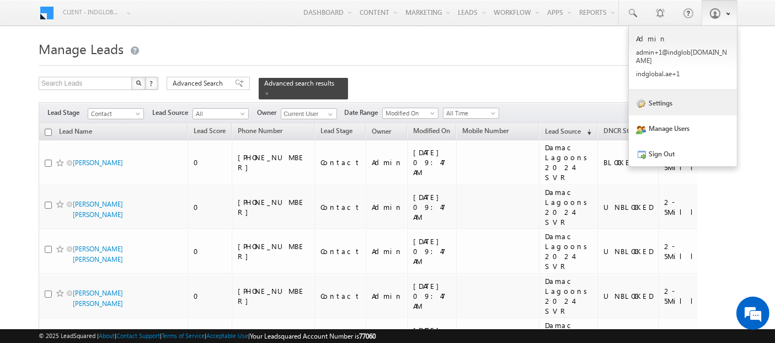
click at [666, 98] on link "Settings" at bounding box center [683, 102] width 108 height 25
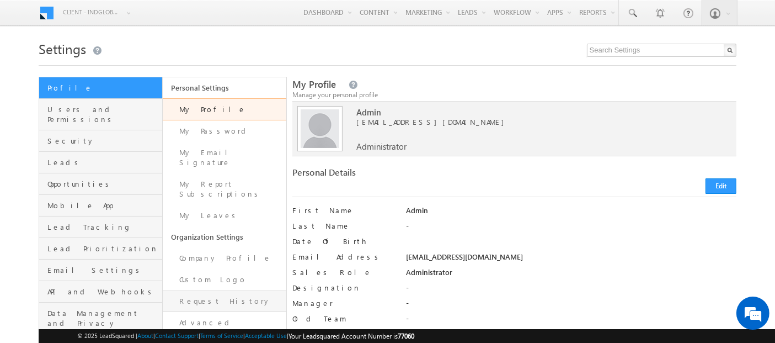
click at [212, 290] on link "Request History" at bounding box center [225, 301] width 124 height 22
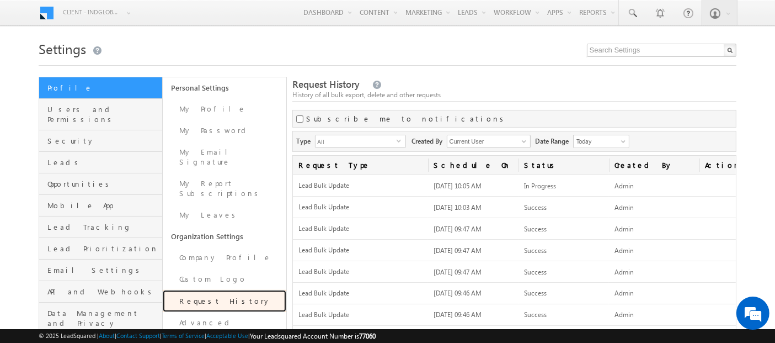
click at [212, 290] on link "Request History" at bounding box center [225, 301] width 124 height 22
click at [211, 290] on link "Request History" at bounding box center [225, 301] width 124 height 22
click at [265, 290] on link "Request History" at bounding box center [225, 301] width 124 height 22
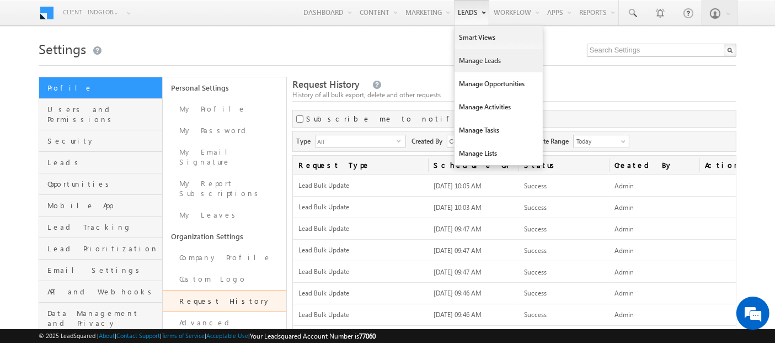
click at [472, 60] on link "Manage Leads" at bounding box center [499, 60] width 88 height 23
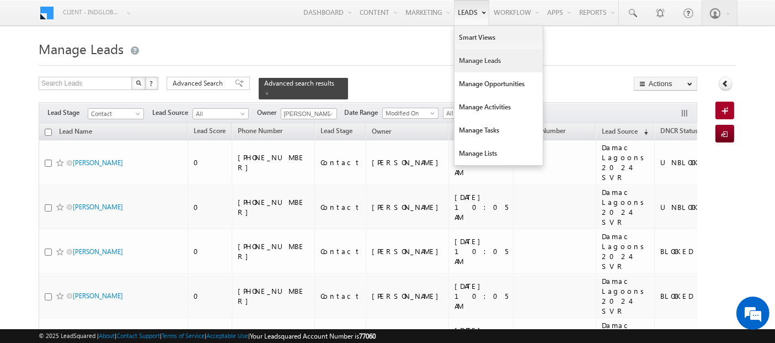
click at [464, 61] on link "Manage Leads" at bounding box center [499, 60] width 88 height 23
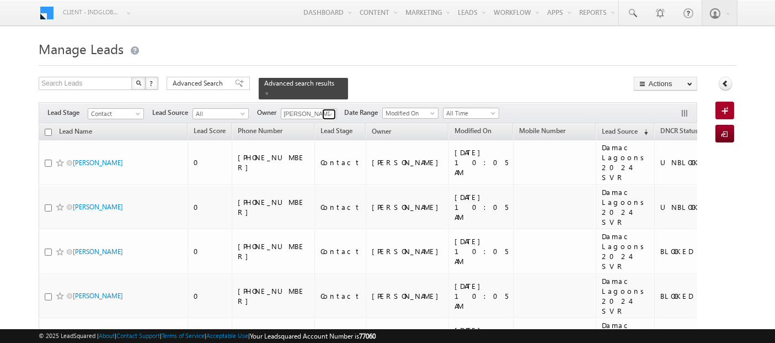
click at [331, 110] on span at bounding box center [330, 114] width 9 height 9
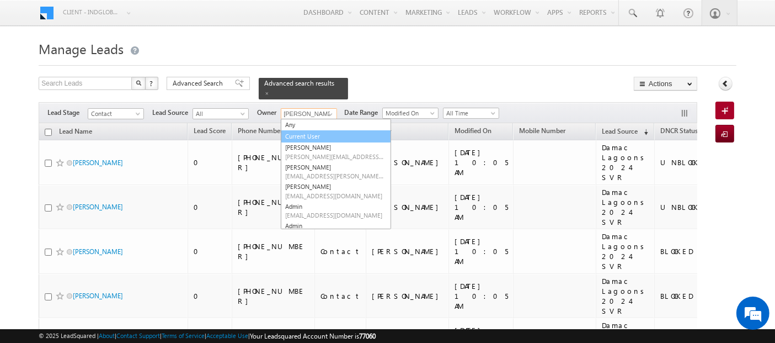
click at [328, 130] on link "Current User" at bounding box center [336, 136] width 110 height 13
type input "Current User"
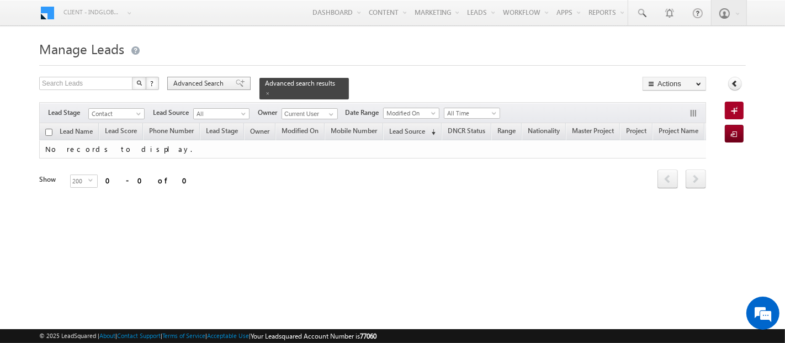
click at [180, 84] on span "Advanced Search" at bounding box center [200, 83] width 54 height 10
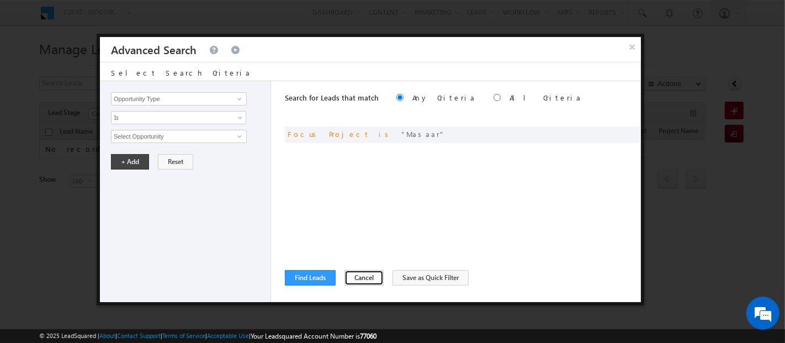
click at [365, 275] on button "Cancel" at bounding box center [363, 277] width 39 height 15
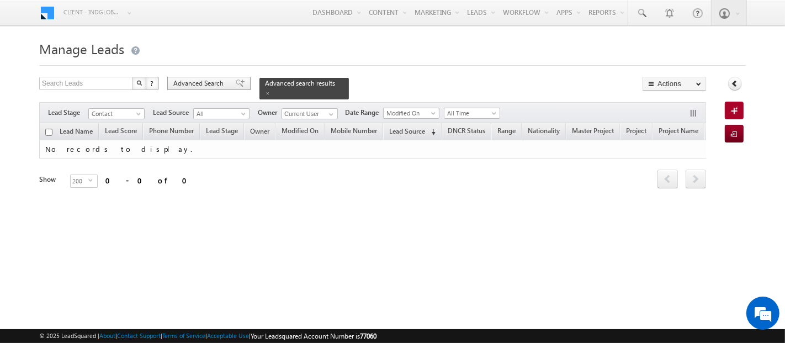
click at [222, 82] on span "Advanced Search" at bounding box center [200, 83] width 54 height 10
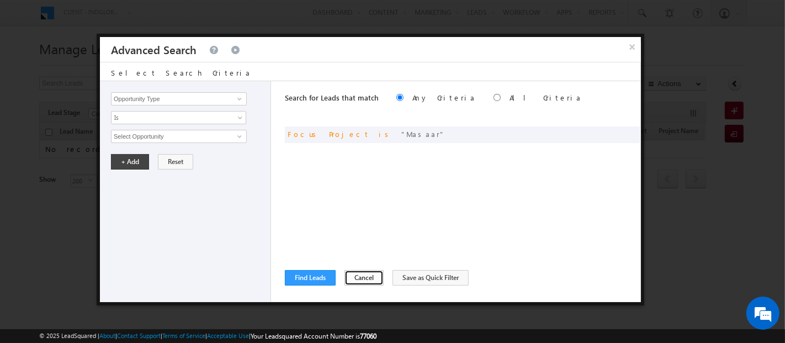
click at [350, 274] on button "Cancel" at bounding box center [363, 277] width 39 height 15
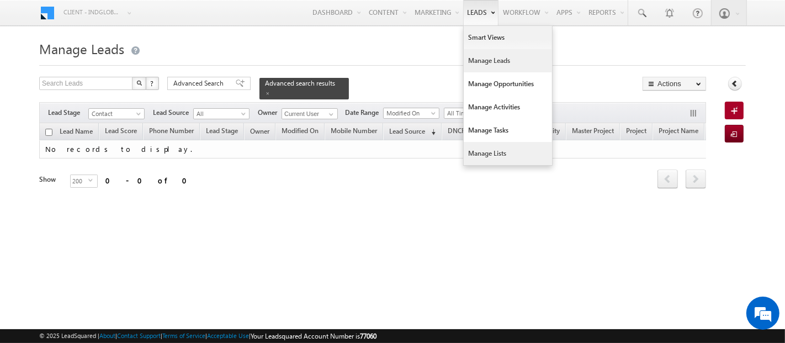
click at [481, 158] on link "Manage Lists" at bounding box center [507, 153] width 88 height 23
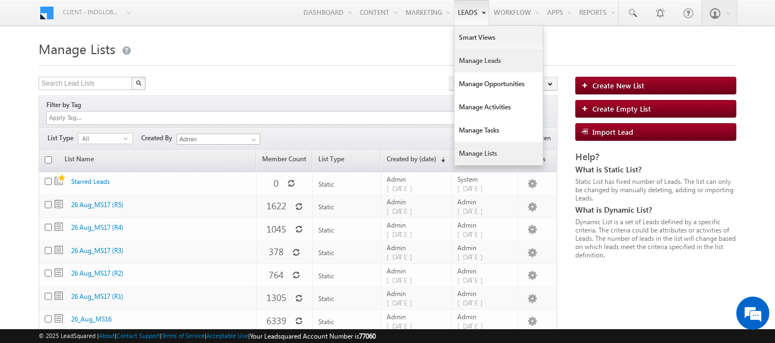
click at [472, 61] on link "Manage Leads" at bounding box center [499, 60] width 88 height 23
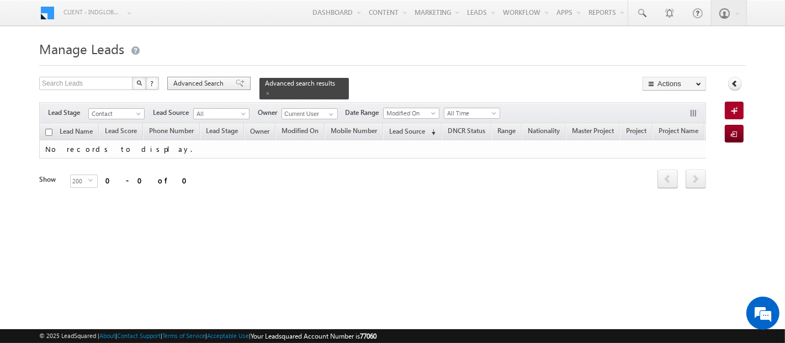
click at [216, 79] on span "Advanced Search" at bounding box center [200, 83] width 54 height 10
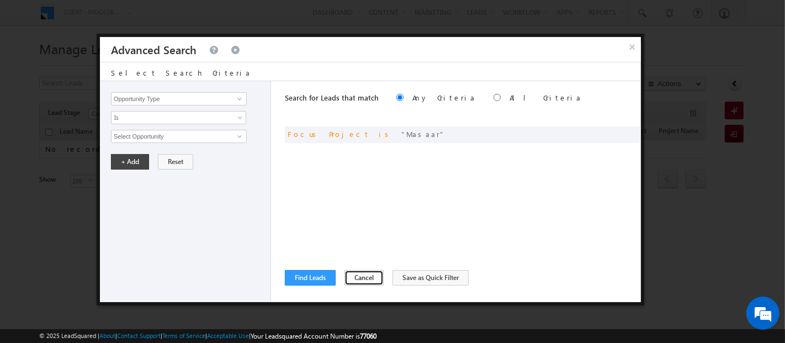
click at [359, 276] on button "Cancel" at bounding box center [363, 277] width 39 height 15
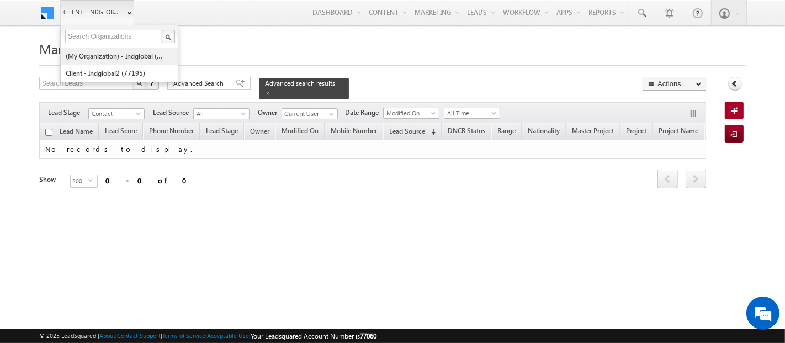
click at [95, 56] on link "(My Organization) - indglobal (48060)" at bounding box center [115, 55] width 101 height 17
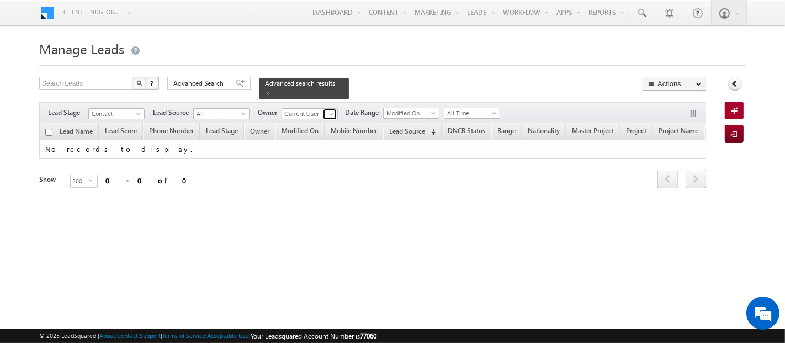
click at [332, 110] on span at bounding box center [331, 114] width 9 height 9
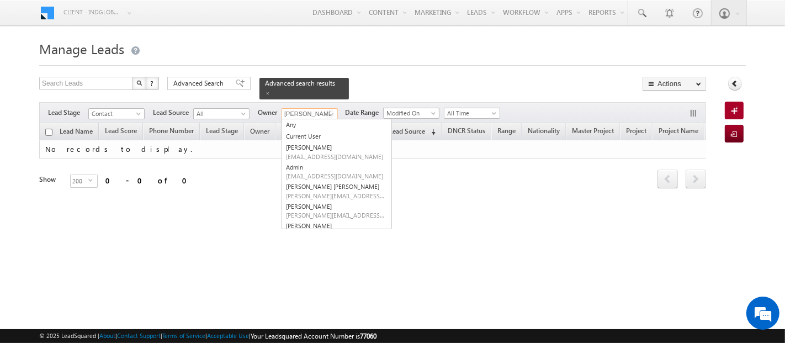
type input "[PERSON_NAME]"
